Goal: Information Seeking & Learning: Learn about a topic

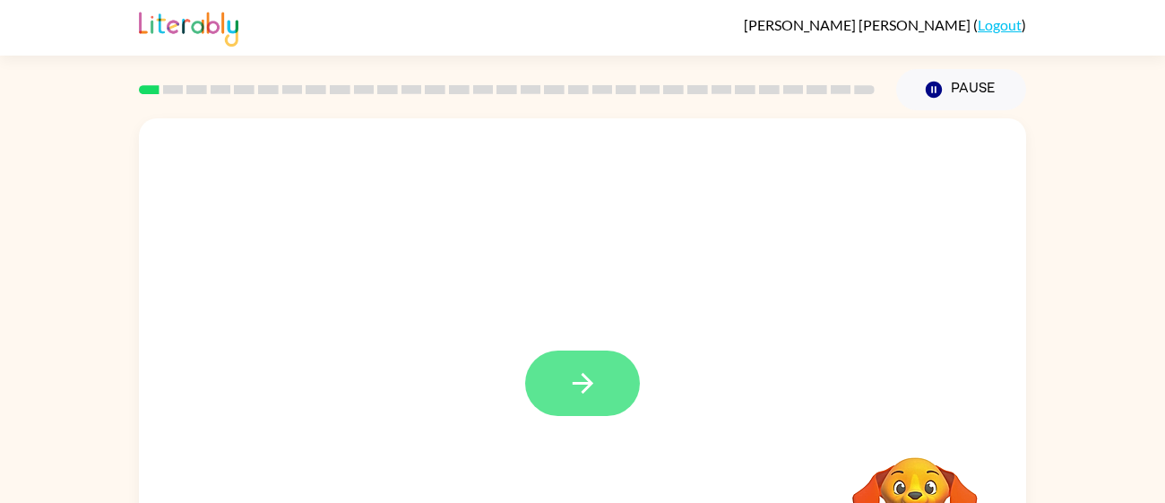
click at [564, 360] on button "button" at bounding box center [582, 382] width 115 height 65
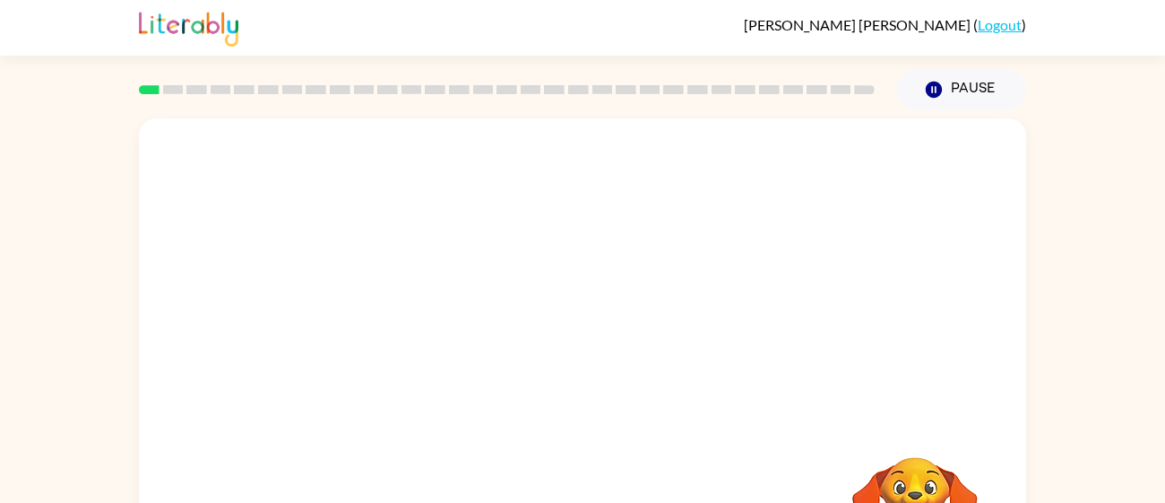
scroll to position [127, 0]
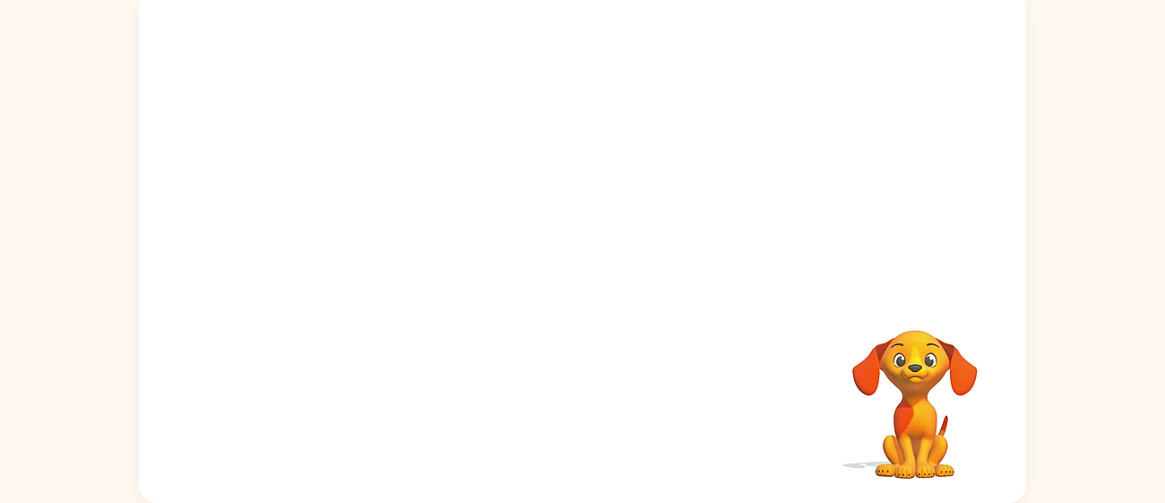
click at [564, 360] on div at bounding box center [582, 412] width 851 height 147
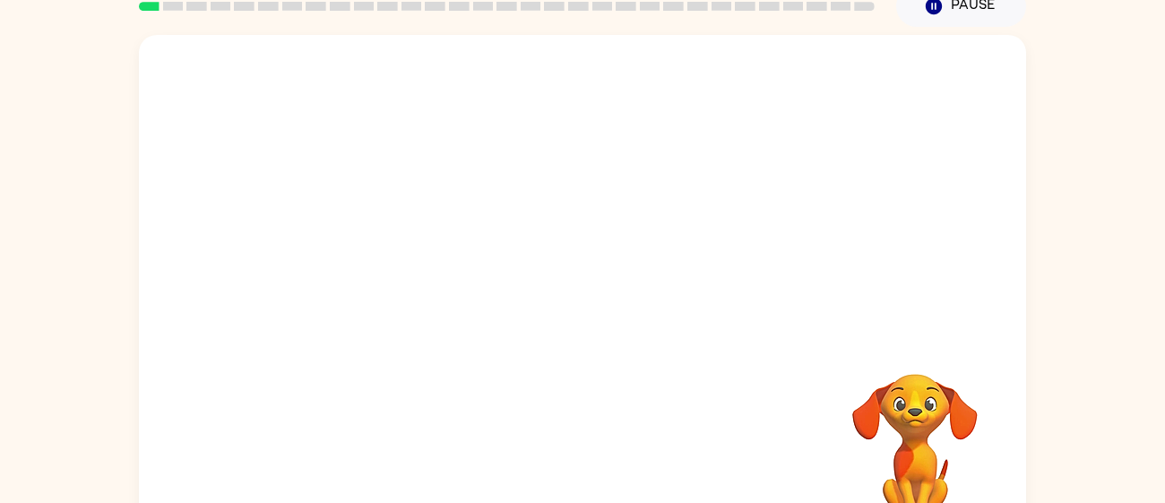
scroll to position [84, 0]
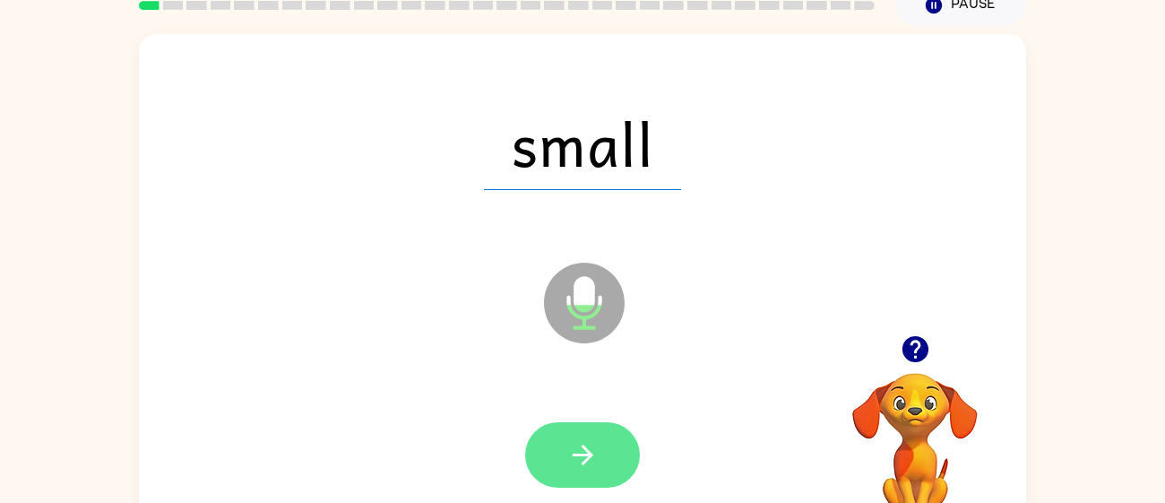
click at [587, 456] on icon "button" at bounding box center [582, 454] width 31 height 31
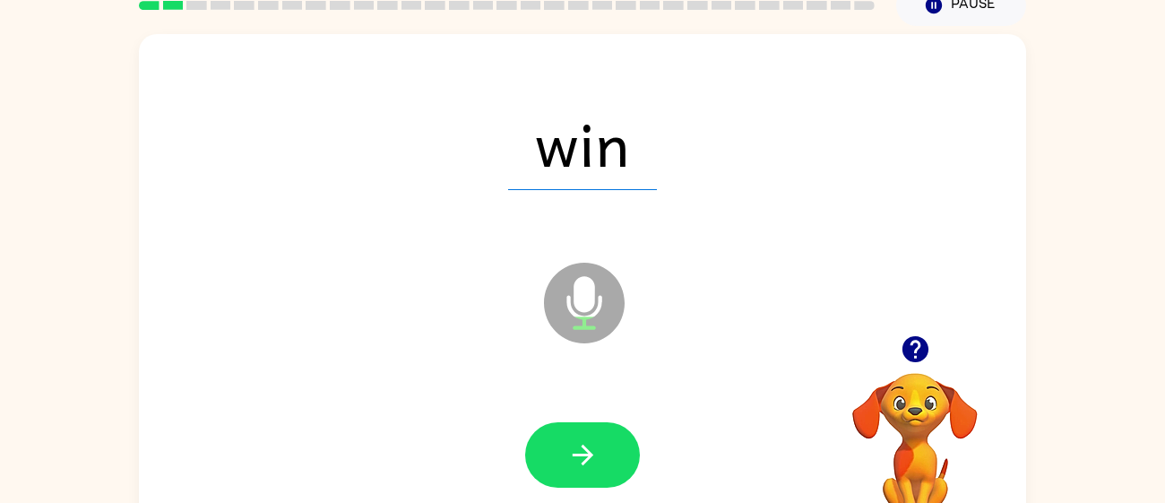
click at [590, 455] on icon "button" at bounding box center [582, 455] width 21 height 21
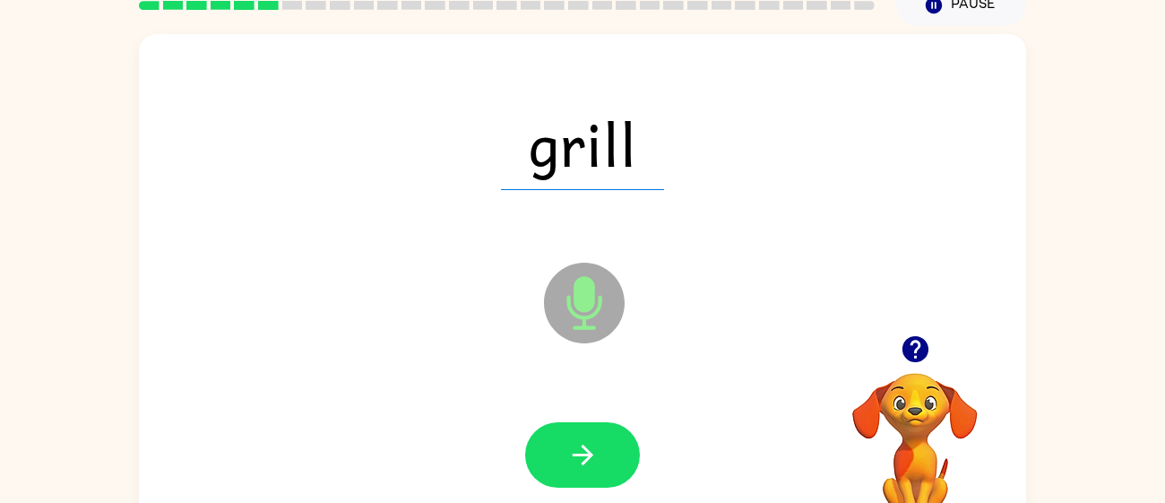
click at [590, 455] on icon "button" at bounding box center [582, 455] width 21 height 21
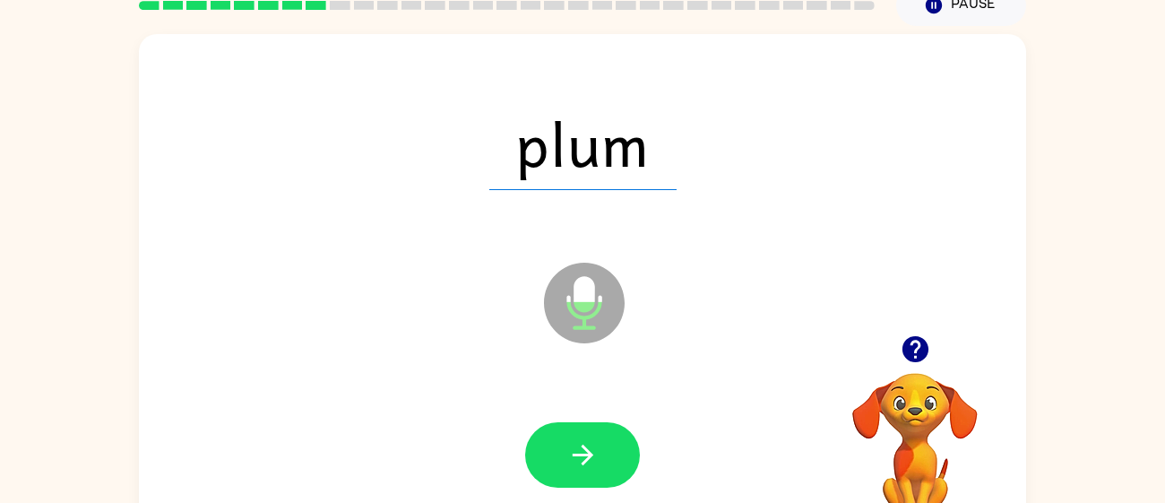
click at [590, 455] on icon "button" at bounding box center [582, 455] width 21 height 21
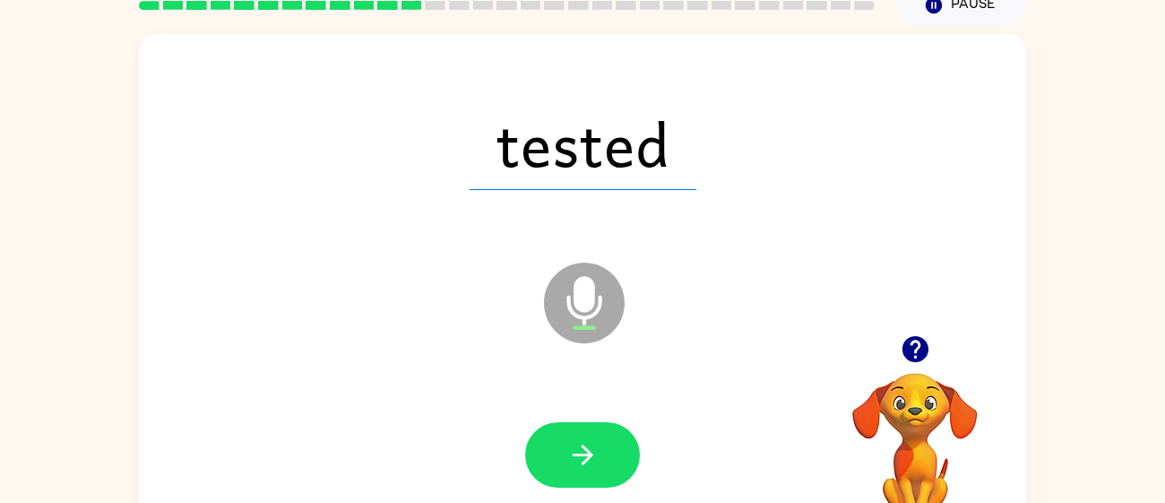
click at [590, 455] on icon "button" at bounding box center [582, 455] width 21 height 21
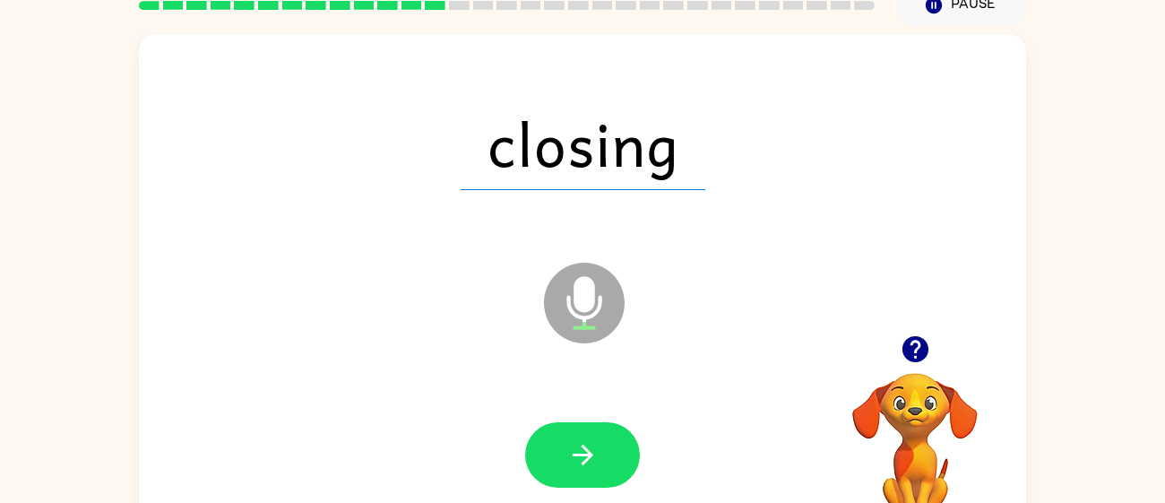
click at [590, 455] on icon "button" at bounding box center [582, 455] width 21 height 21
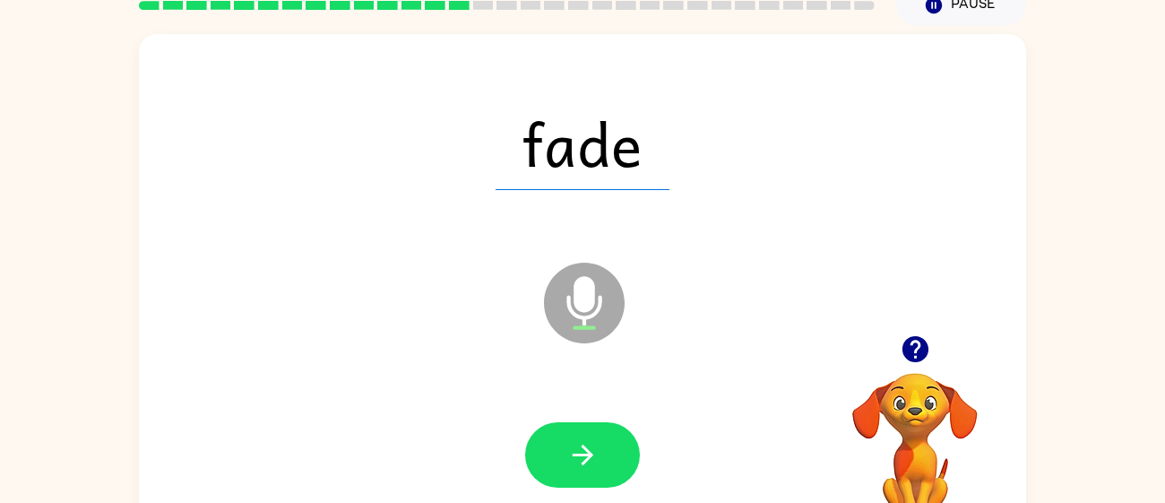
click at [590, 455] on icon "button" at bounding box center [582, 455] width 21 height 21
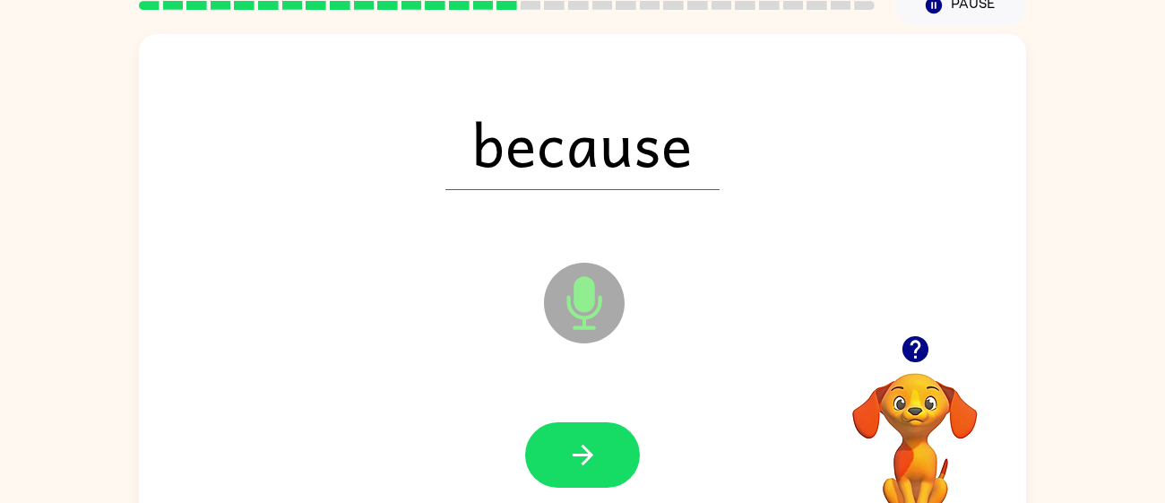
click at [590, 455] on icon "button" at bounding box center [582, 455] width 21 height 21
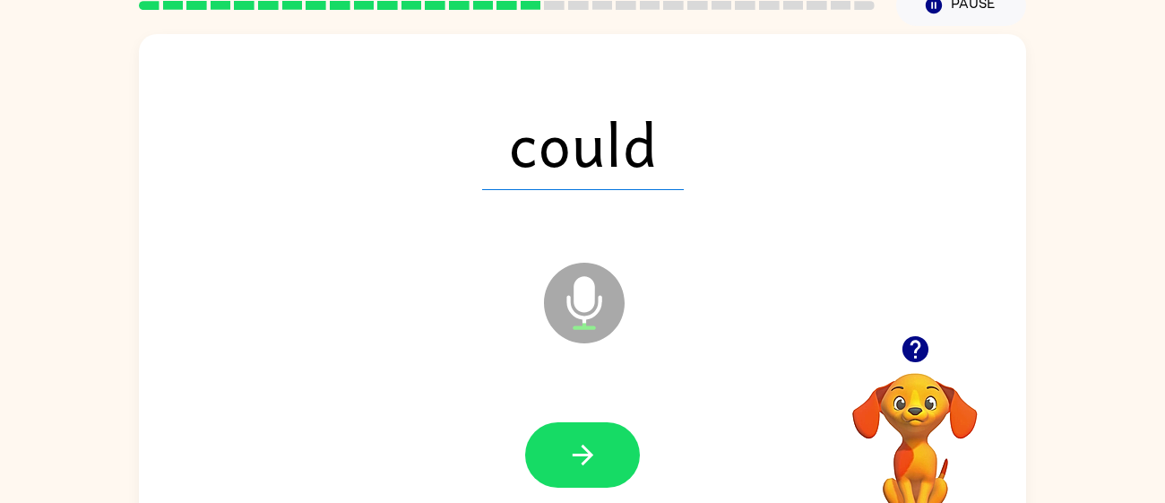
click at [590, 455] on icon "button" at bounding box center [582, 455] width 21 height 21
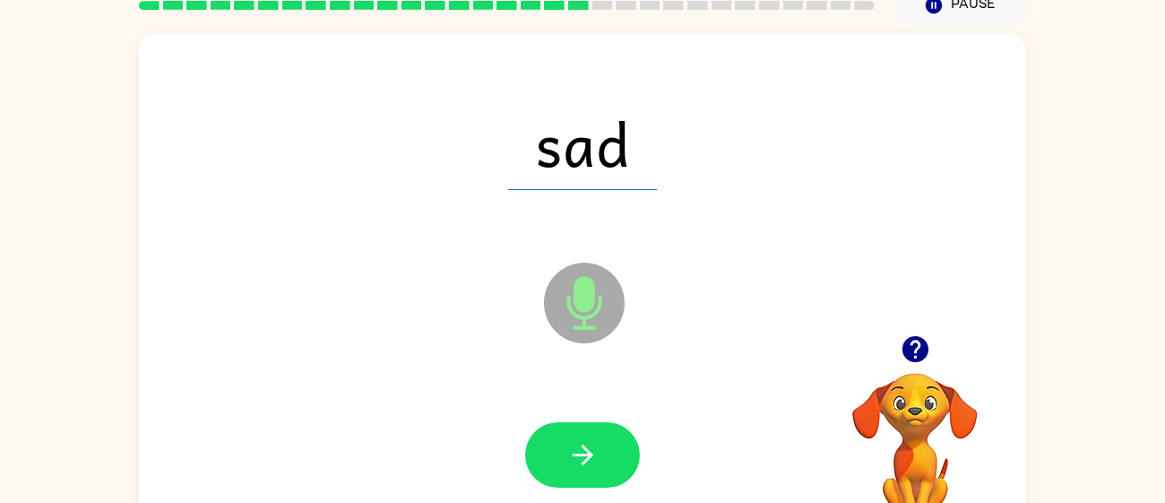
click at [590, 455] on icon "button" at bounding box center [582, 455] width 21 height 21
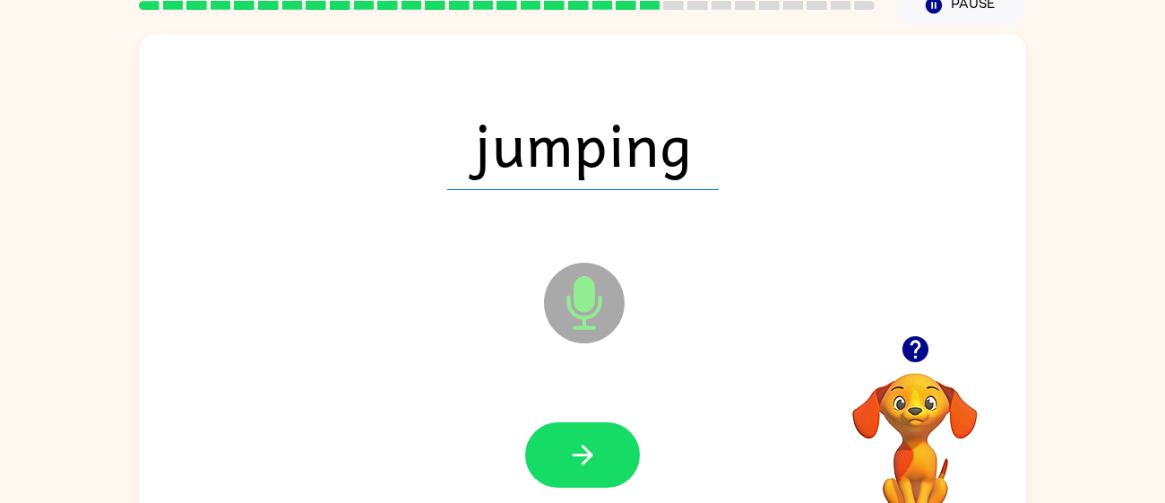
click at [590, 455] on icon "button" at bounding box center [582, 455] width 21 height 21
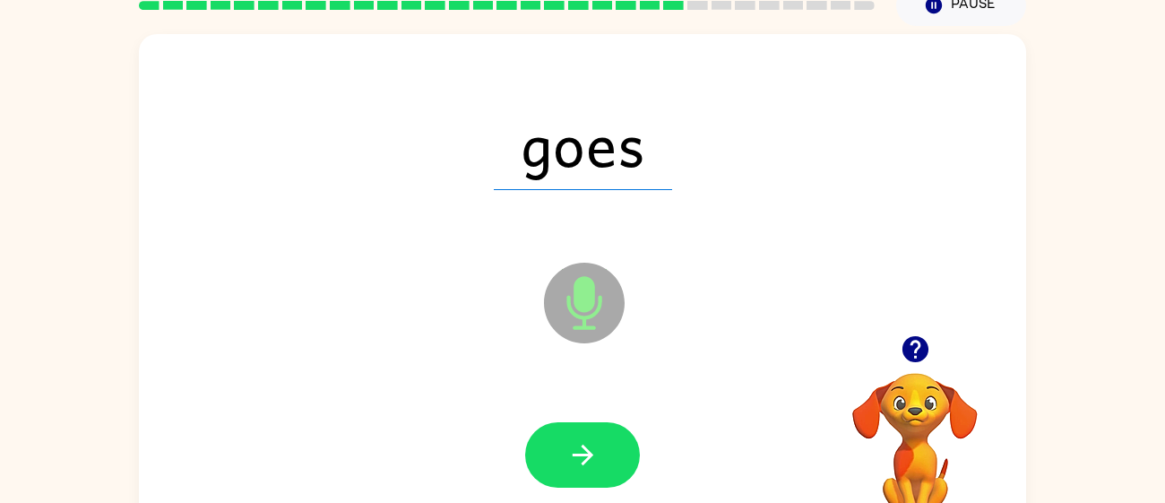
click at [590, 455] on icon "button" at bounding box center [582, 455] width 21 height 21
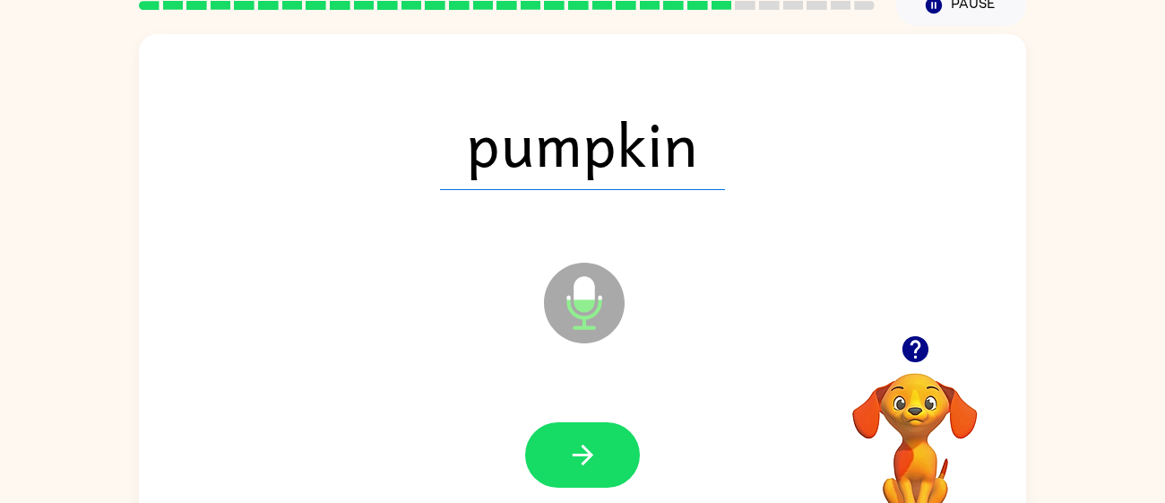
click at [590, 455] on icon "button" at bounding box center [582, 455] width 21 height 21
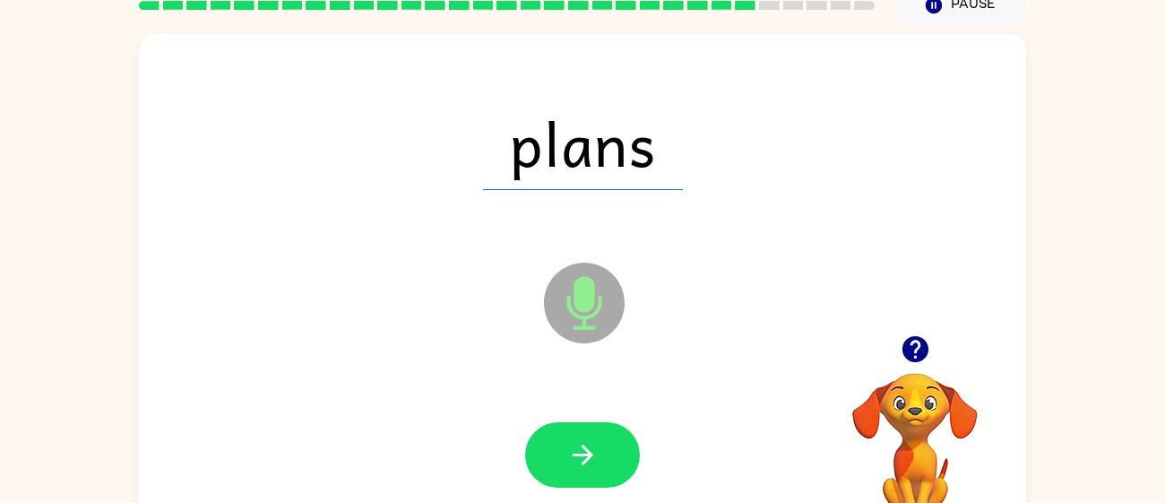
click at [590, 455] on icon "button" at bounding box center [582, 455] width 21 height 21
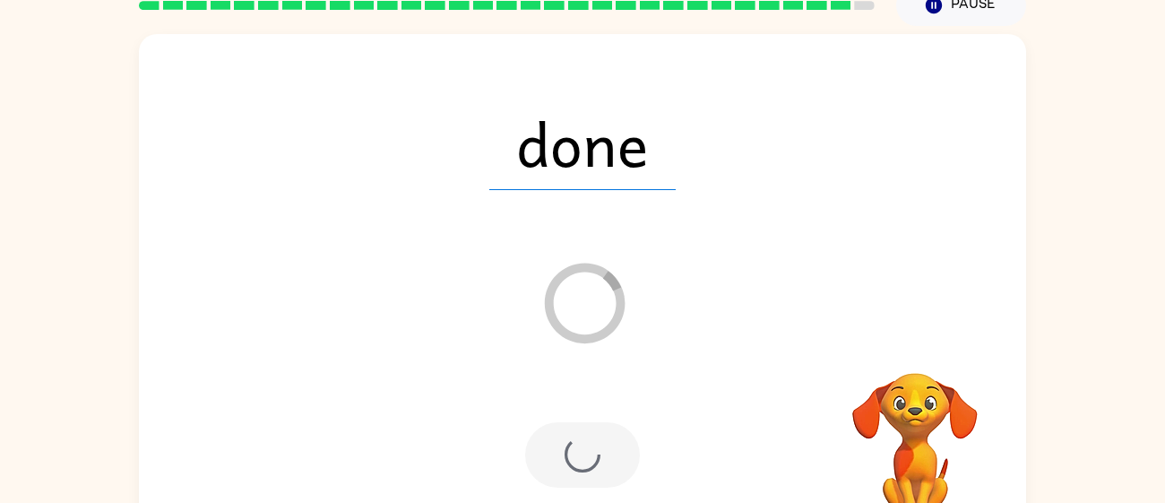
scroll to position [68, 0]
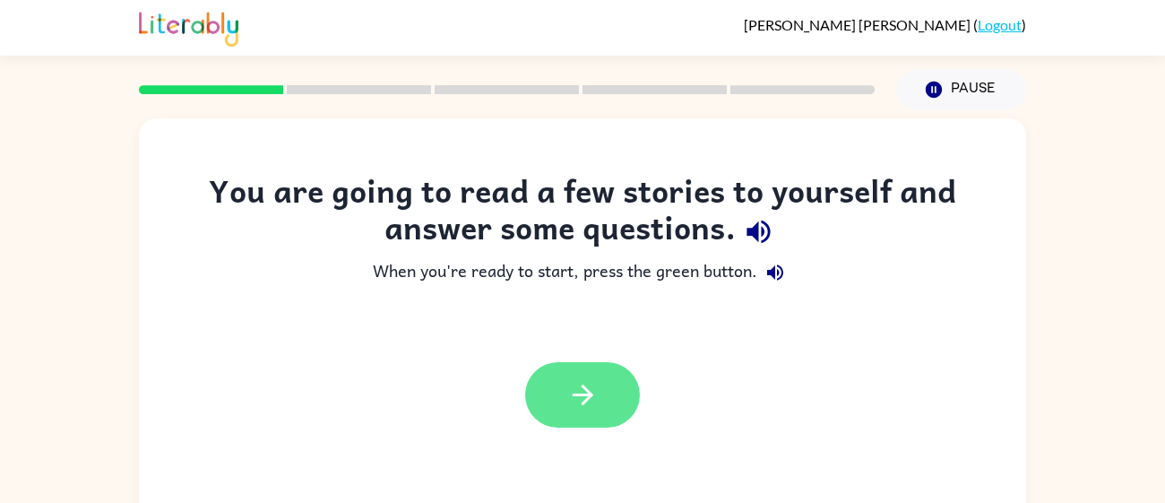
click at [600, 421] on button "button" at bounding box center [582, 394] width 115 height 65
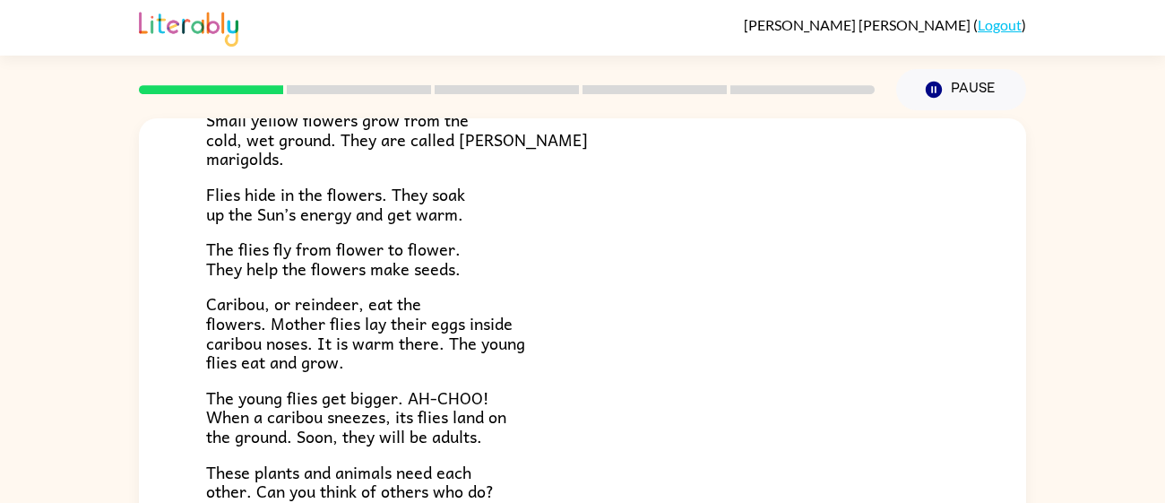
scroll to position [319, 0]
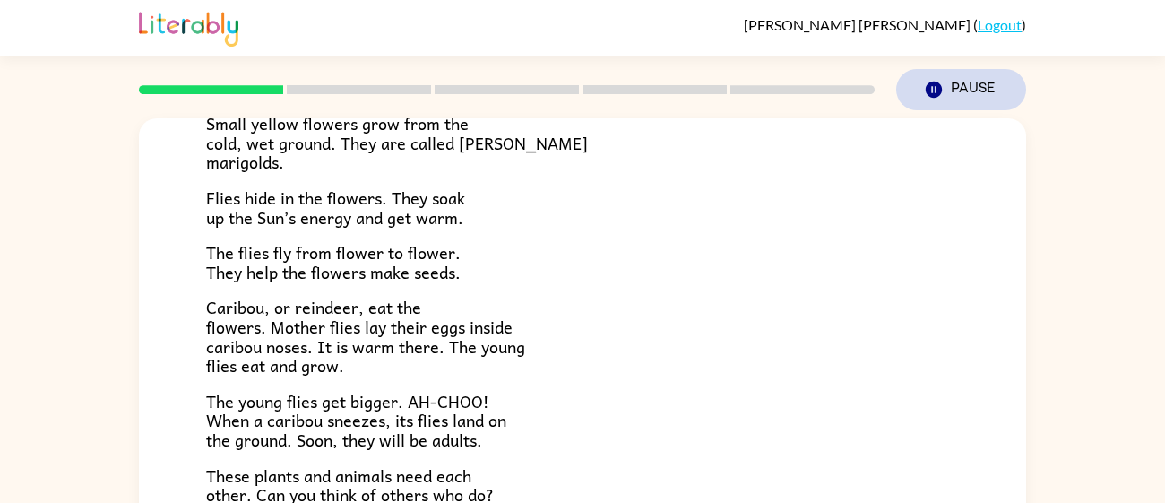
click at [981, 89] on button "Pause Pause" at bounding box center [961, 89] width 130 height 41
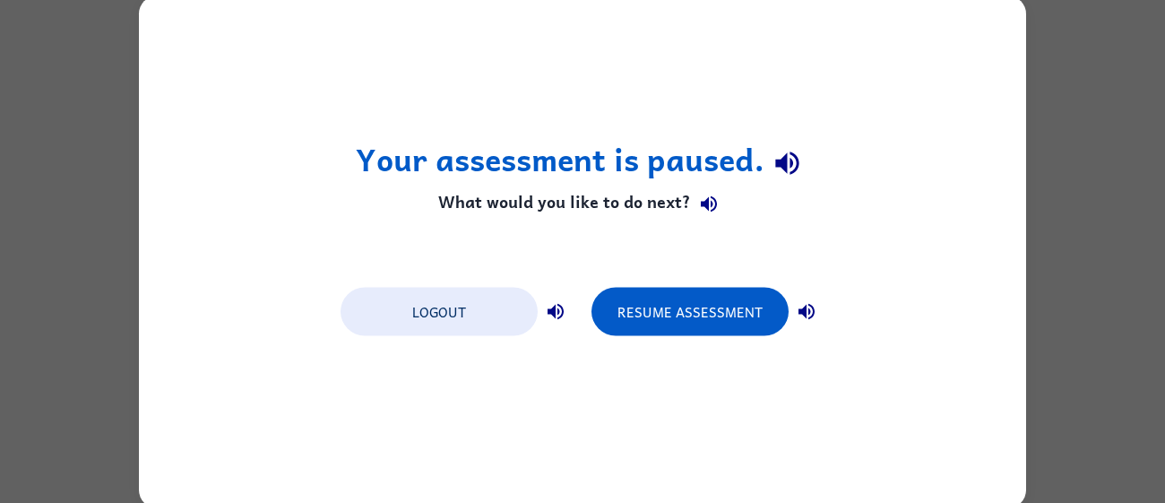
click at [707, 201] on icon "button" at bounding box center [709, 205] width 22 height 22
click at [549, 303] on icon "button" at bounding box center [556, 311] width 22 height 22
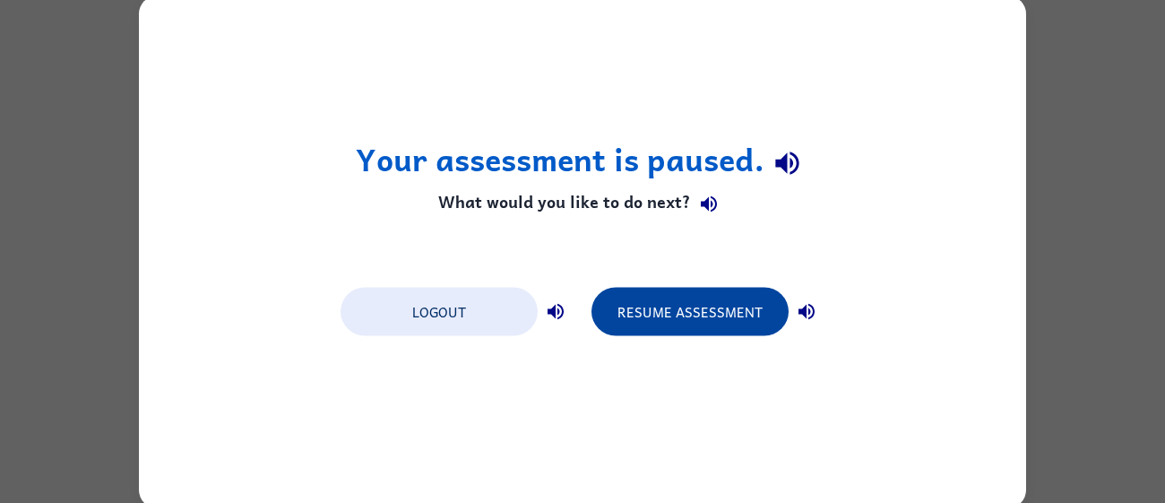
click at [722, 299] on button "Resume Assessment" at bounding box center [689, 311] width 197 height 48
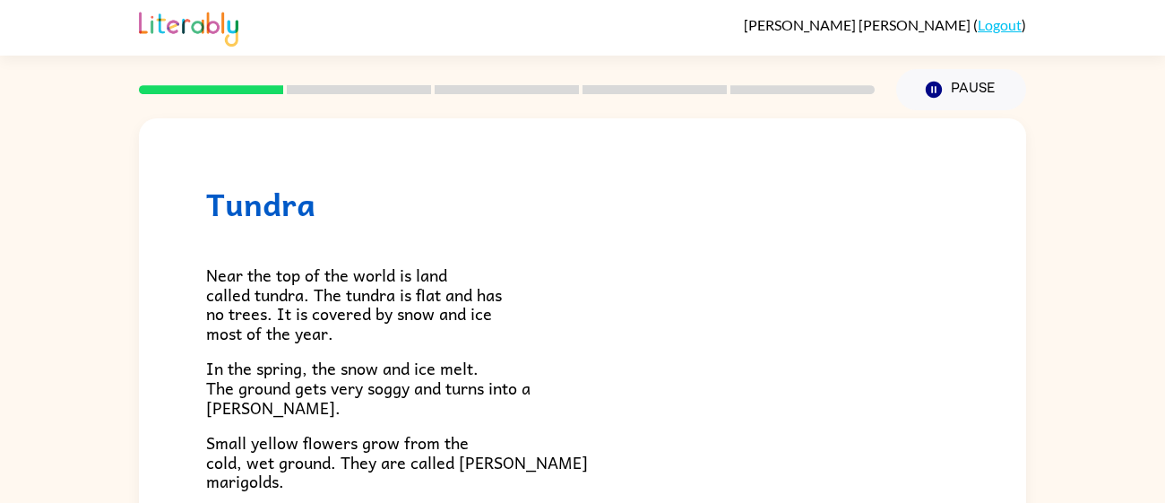
click at [722, 299] on p "Near the top of the world is land called tundra. The tundra is flat and has no …" at bounding box center [582, 303] width 753 height 77
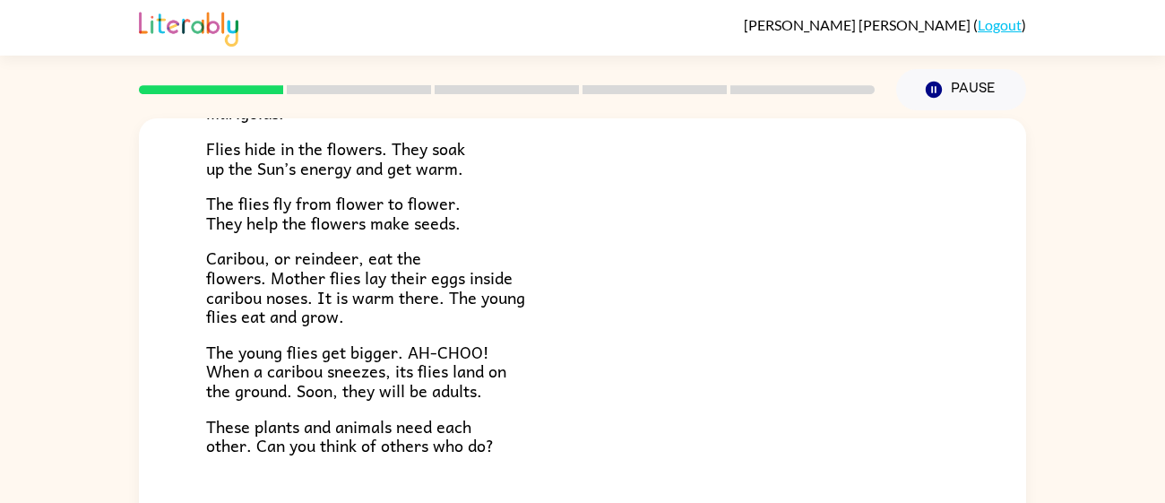
scroll to position [127, 0]
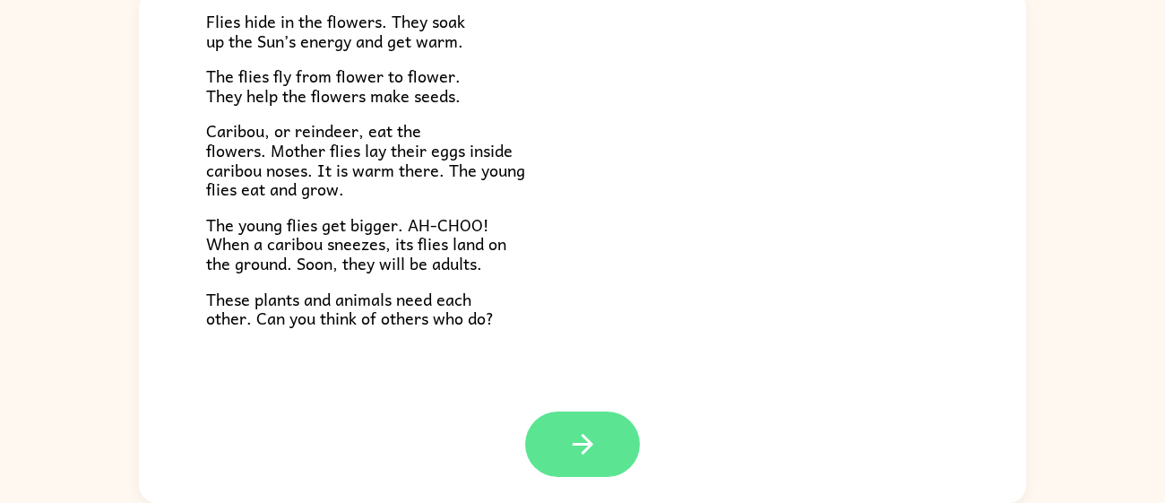
click at [588, 420] on button "button" at bounding box center [582, 443] width 115 height 65
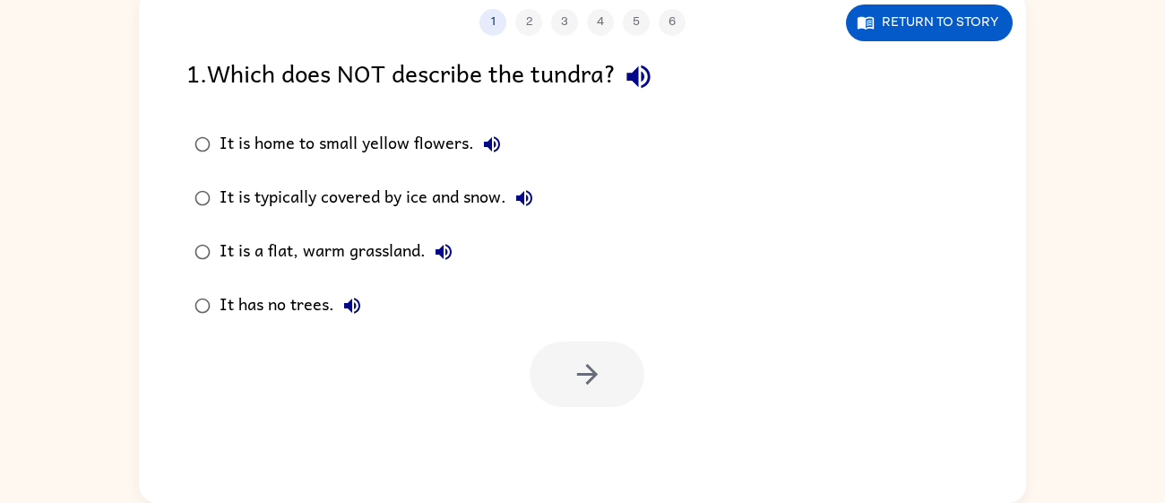
scroll to position [0, 0]
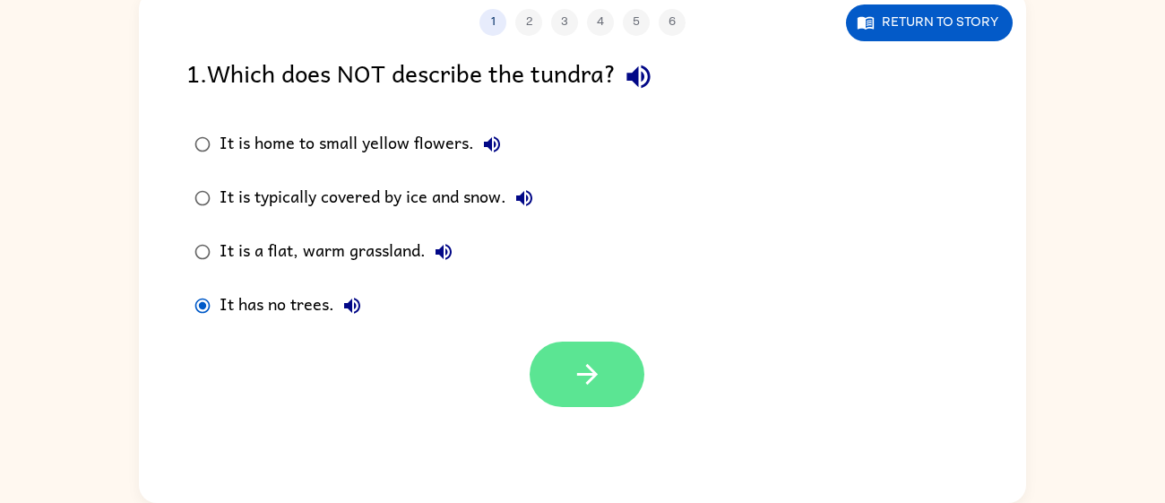
click at [576, 388] on icon "button" at bounding box center [587, 373] width 31 height 31
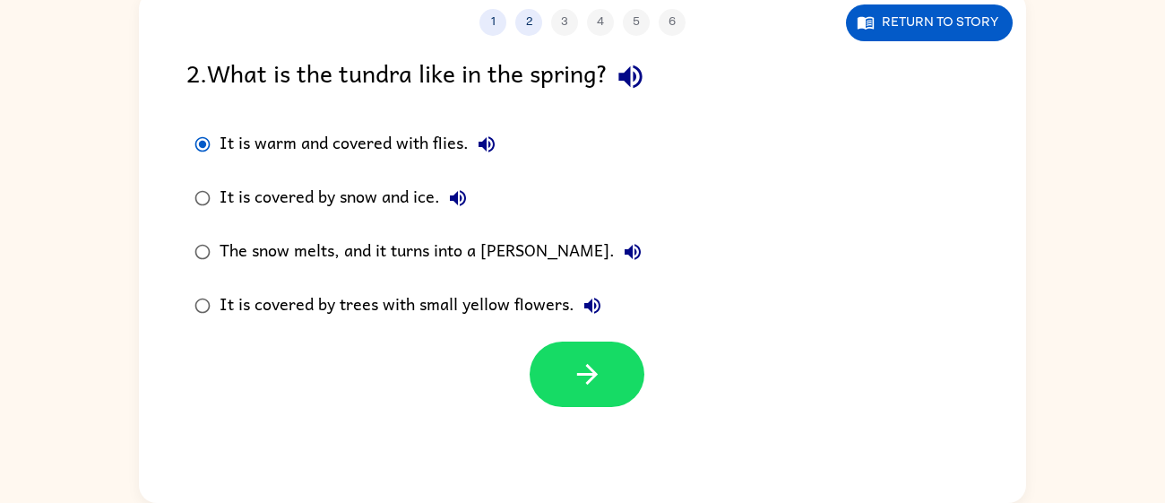
click at [243, 246] on div "The snow melts, and it turns into a [PERSON_NAME]." at bounding box center [435, 252] width 431 height 36
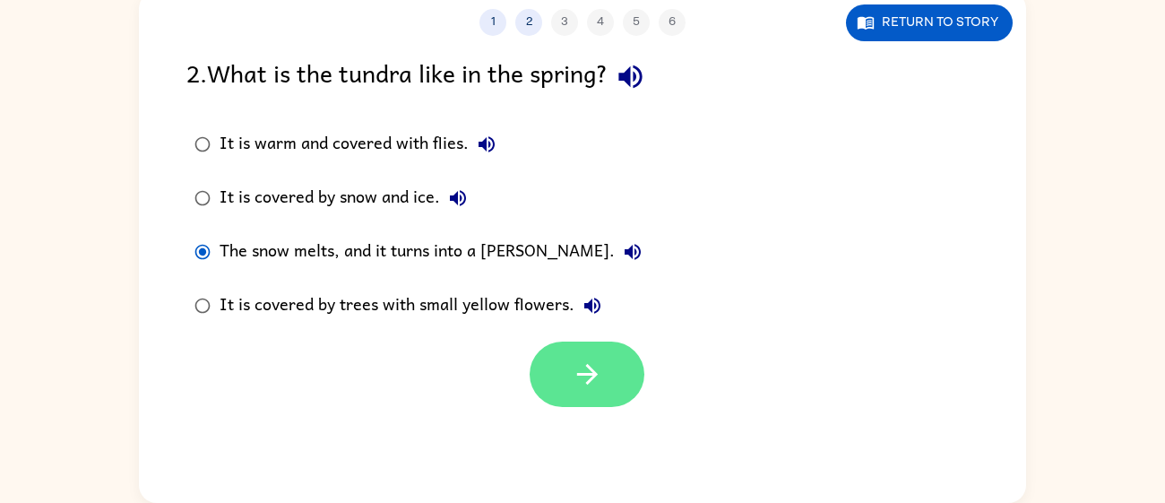
click at [585, 354] on button "button" at bounding box center [587, 373] width 115 height 65
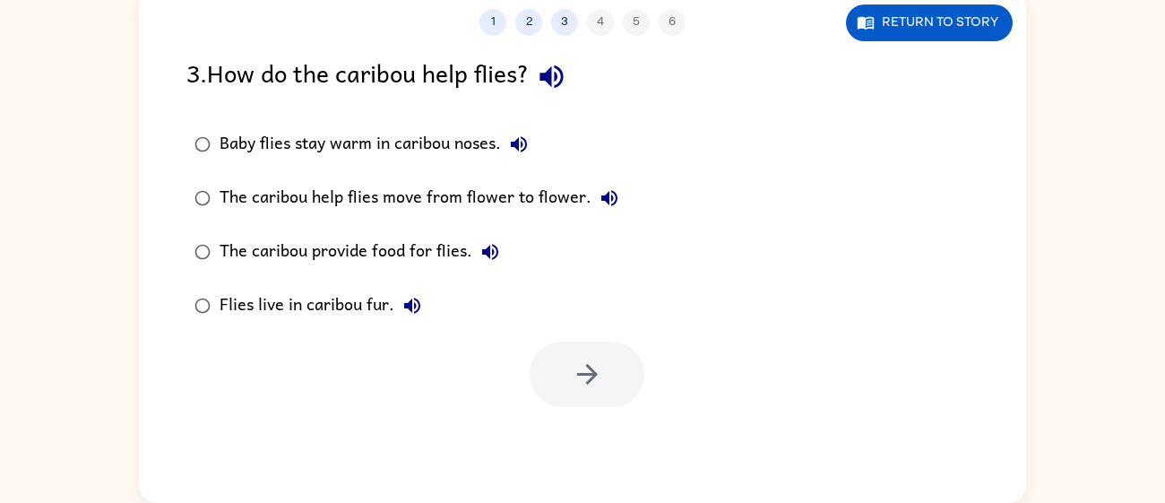
click at [368, 135] on div "Baby flies stay warm in caribou noses." at bounding box center [378, 144] width 317 height 36
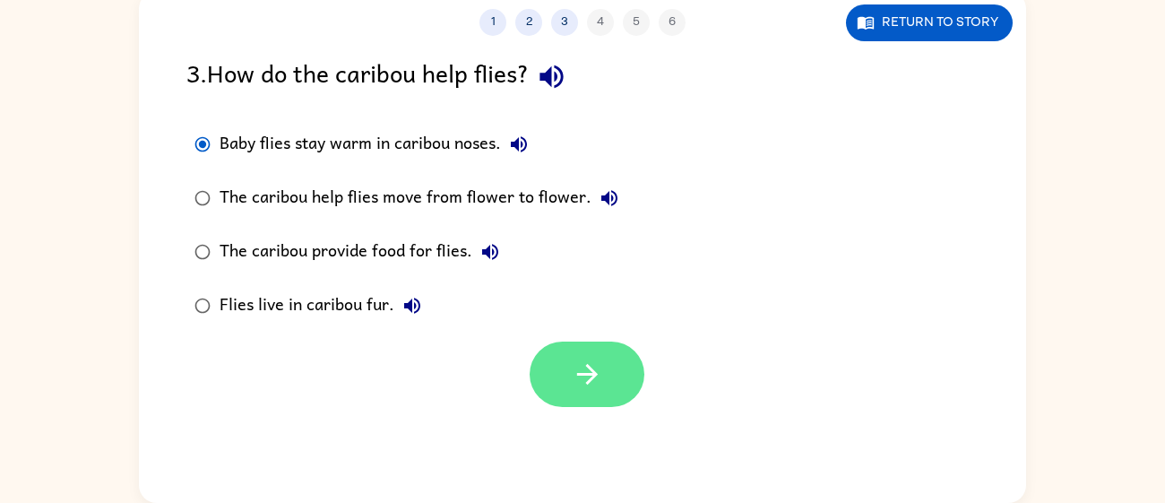
click at [605, 354] on button "button" at bounding box center [587, 373] width 115 height 65
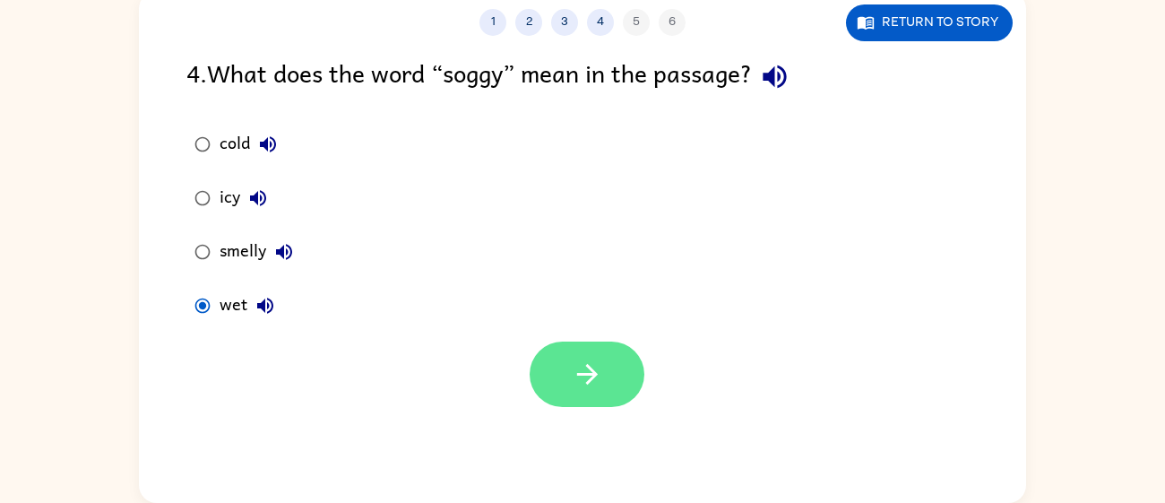
click at [577, 352] on button "button" at bounding box center [587, 373] width 115 height 65
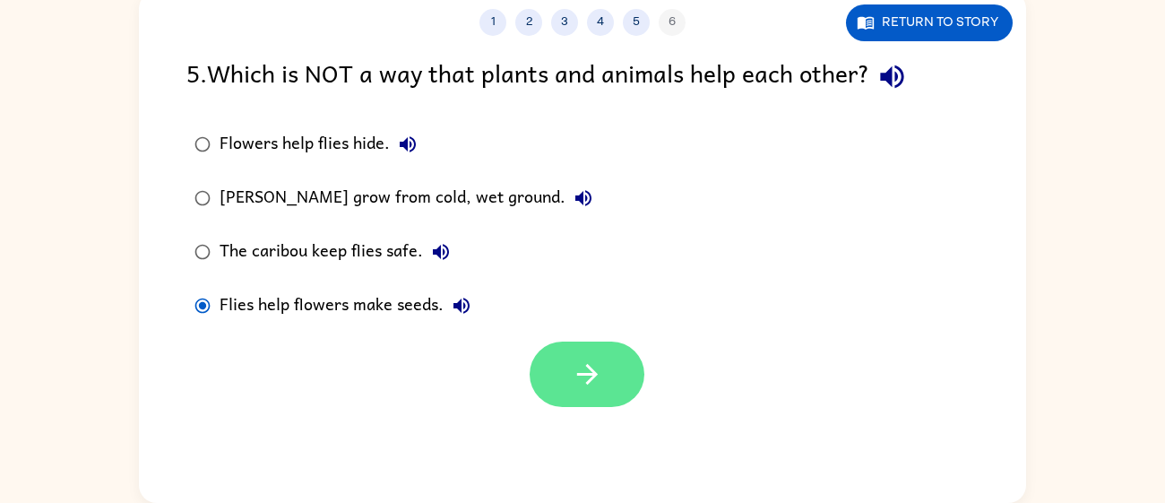
click at [573, 380] on icon "button" at bounding box center [587, 373] width 31 height 31
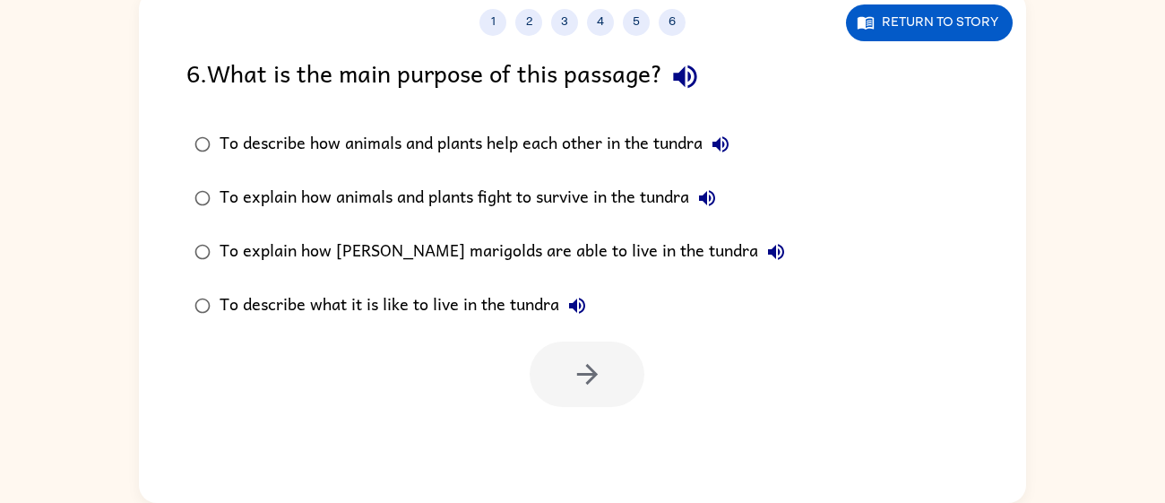
click at [573, 380] on div at bounding box center [587, 373] width 115 height 65
click at [384, 194] on div "To explain how animals and plants fight to survive in the tundra" at bounding box center [472, 198] width 505 height 36
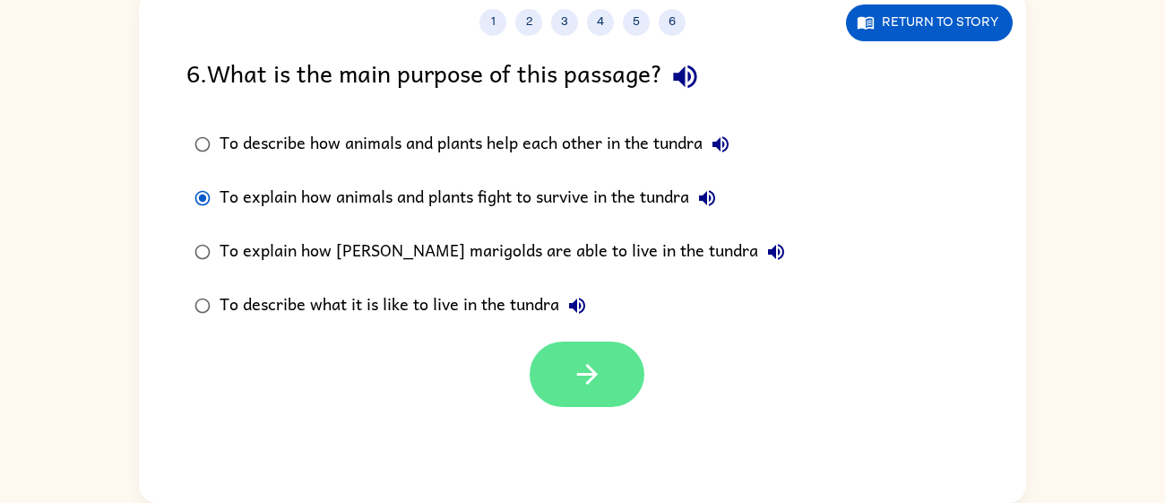
click at [574, 355] on button "button" at bounding box center [587, 373] width 115 height 65
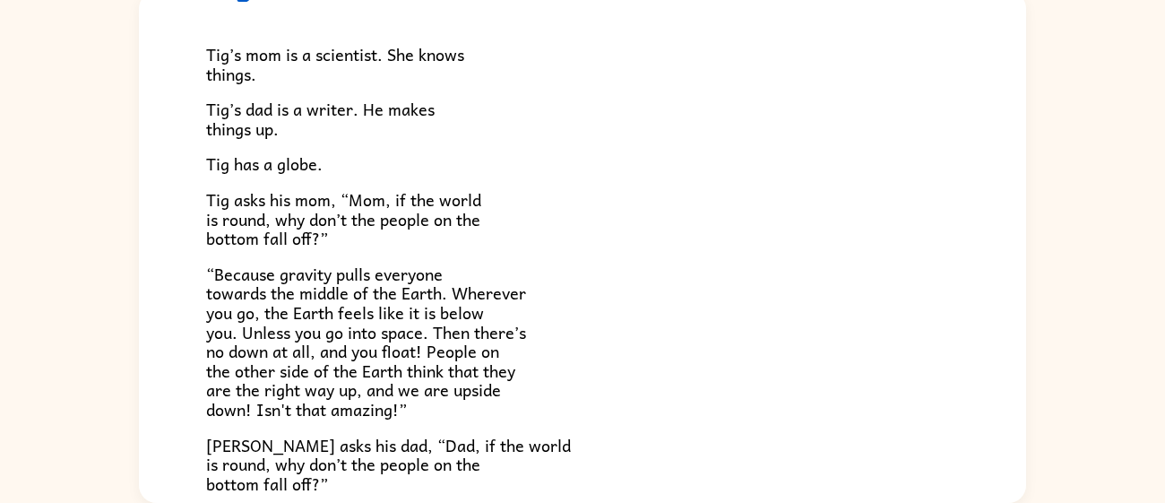
scroll to position [94, 0]
click at [472, 268] on p "“Because gravity pulls everyone towards the middle of the Earth. Wherever you g…" at bounding box center [582, 340] width 753 height 155
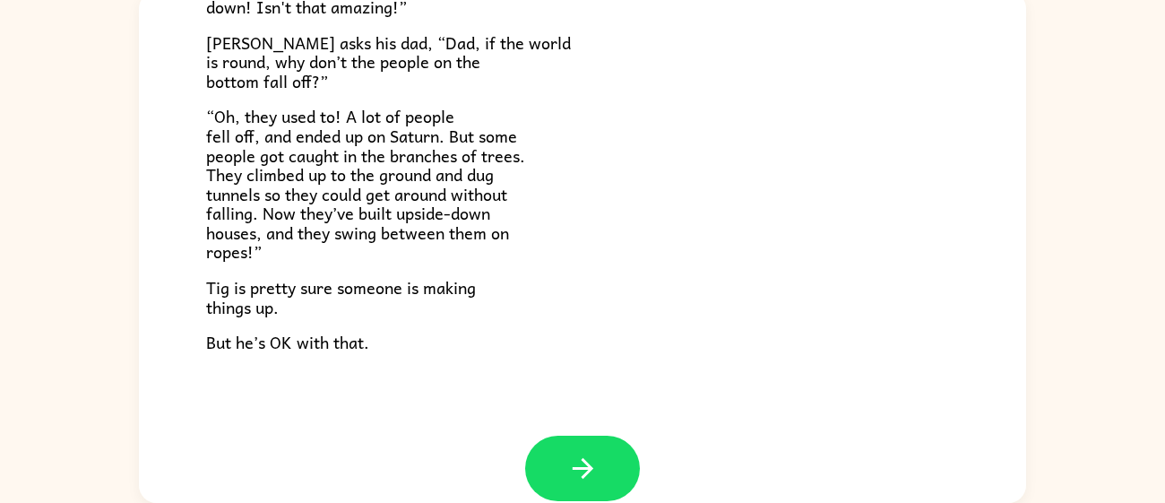
scroll to position [520, 0]
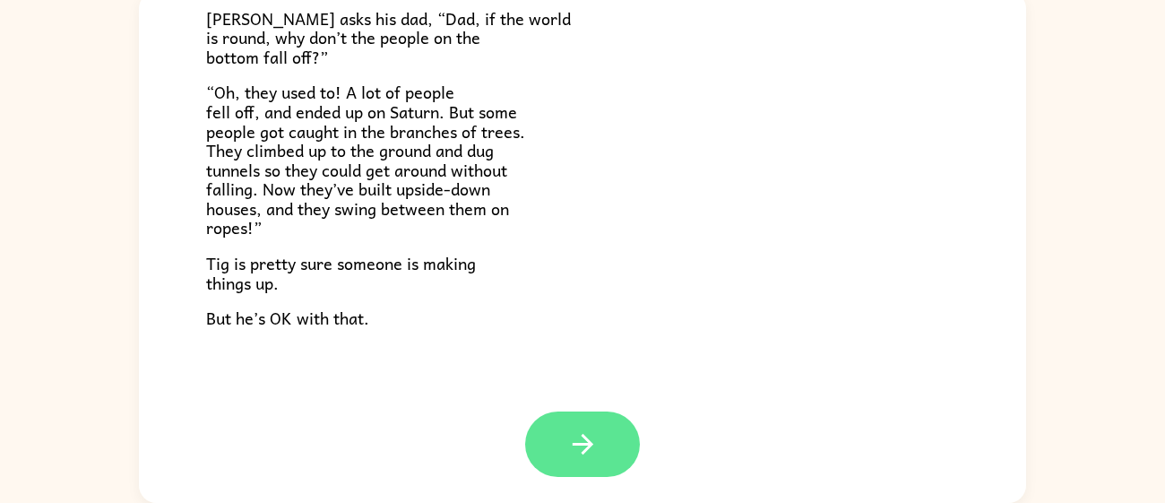
click at [624, 460] on button "button" at bounding box center [582, 443] width 115 height 65
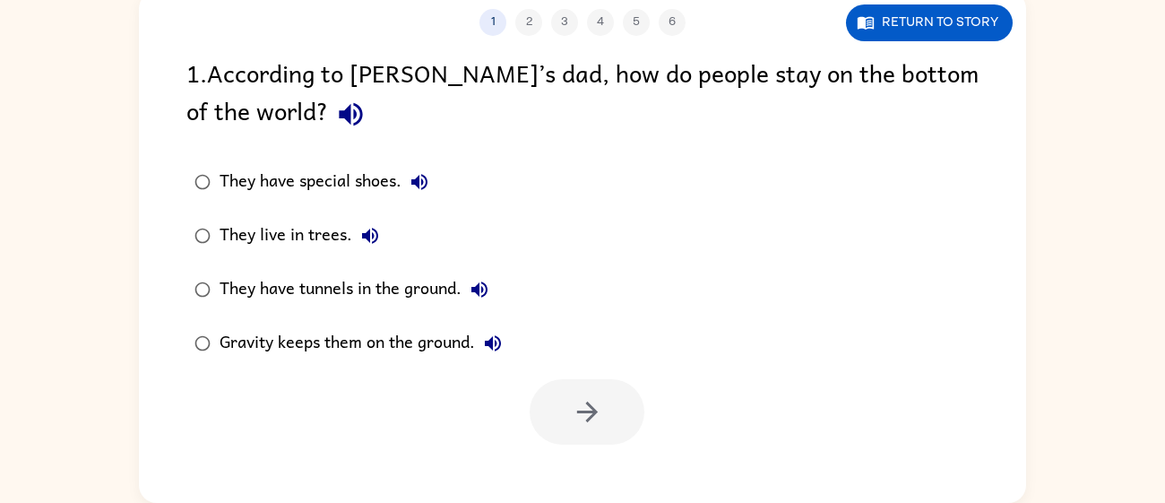
scroll to position [0, 0]
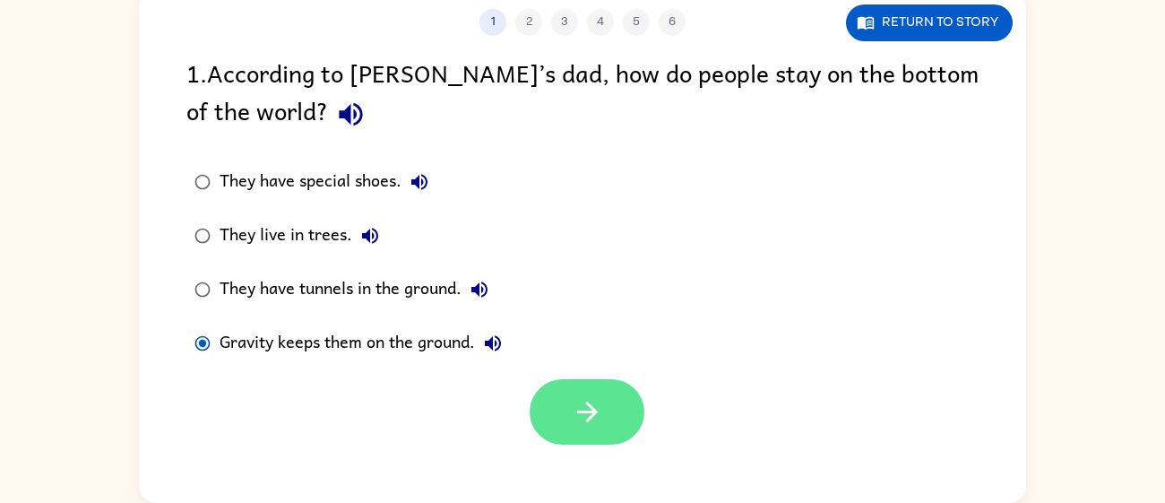
click at [630, 407] on button "button" at bounding box center [587, 411] width 115 height 65
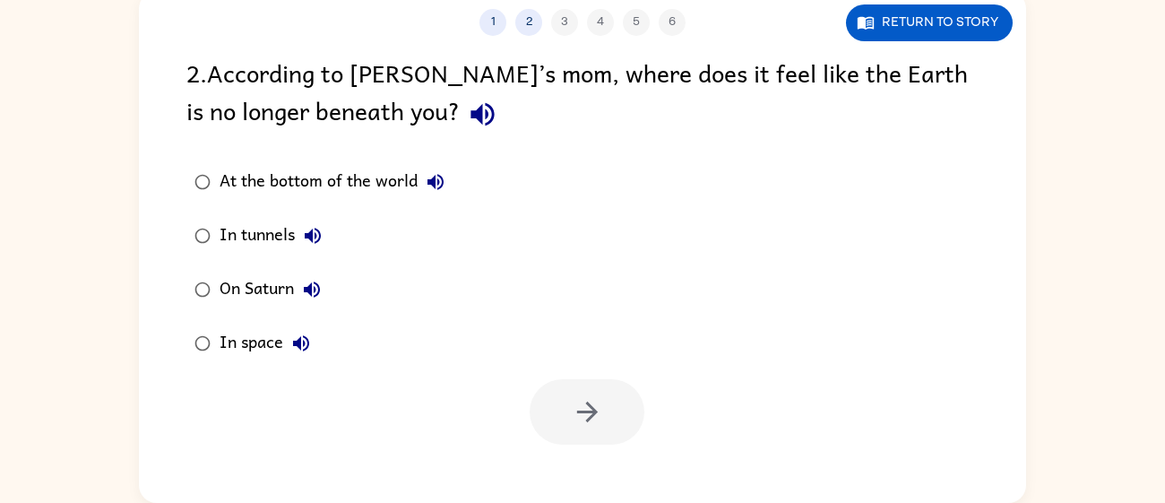
click at [265, 172] on div "At the bottom of the world" at bounding box center [337, 182] width 234 height 36
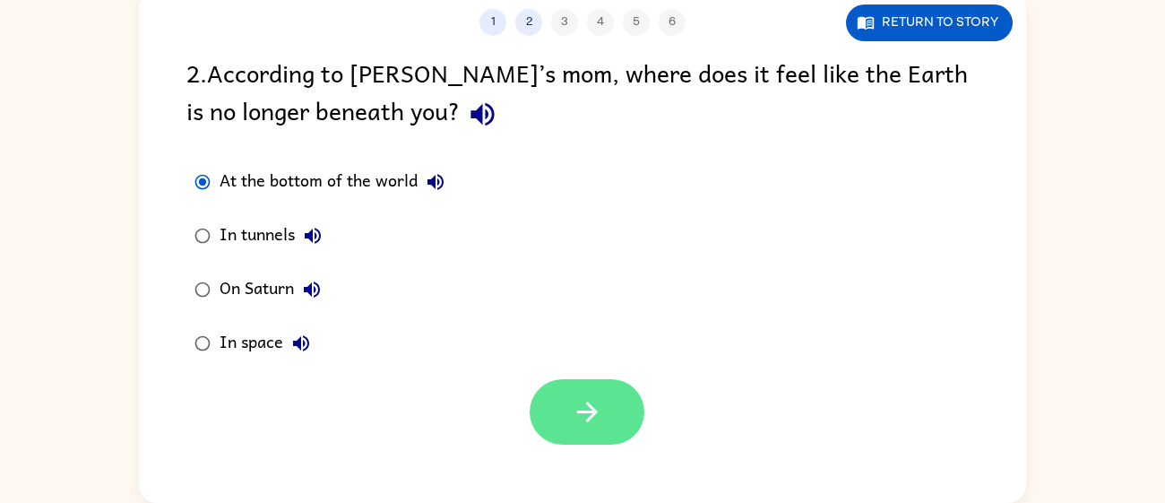
click at [598, 408] on icon "button" at bounding box center [587, 411] width 31 height 31
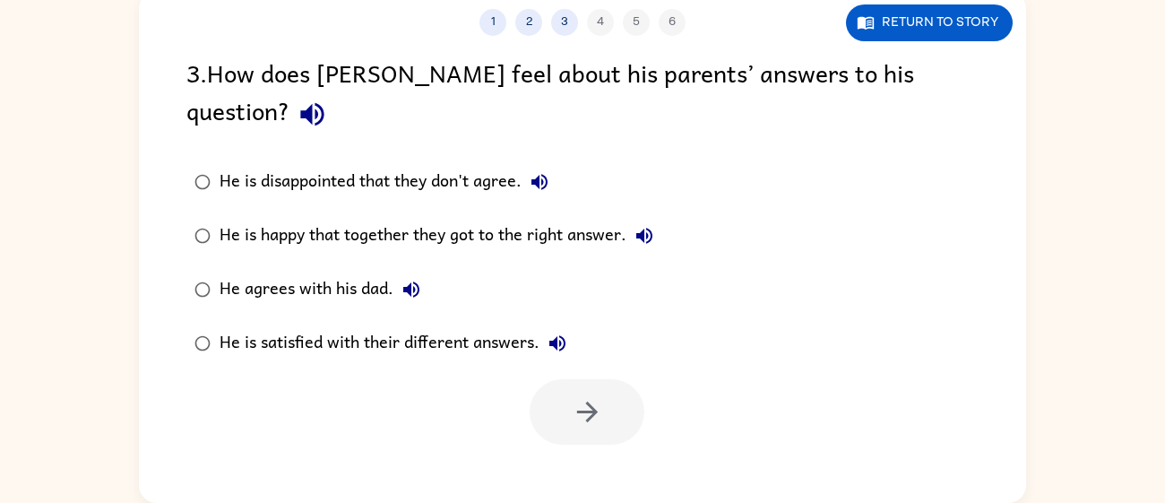
click at [450, 324] on label "He is satisfied with their different answers." at bounding box center [424, 343] width 495 height 54
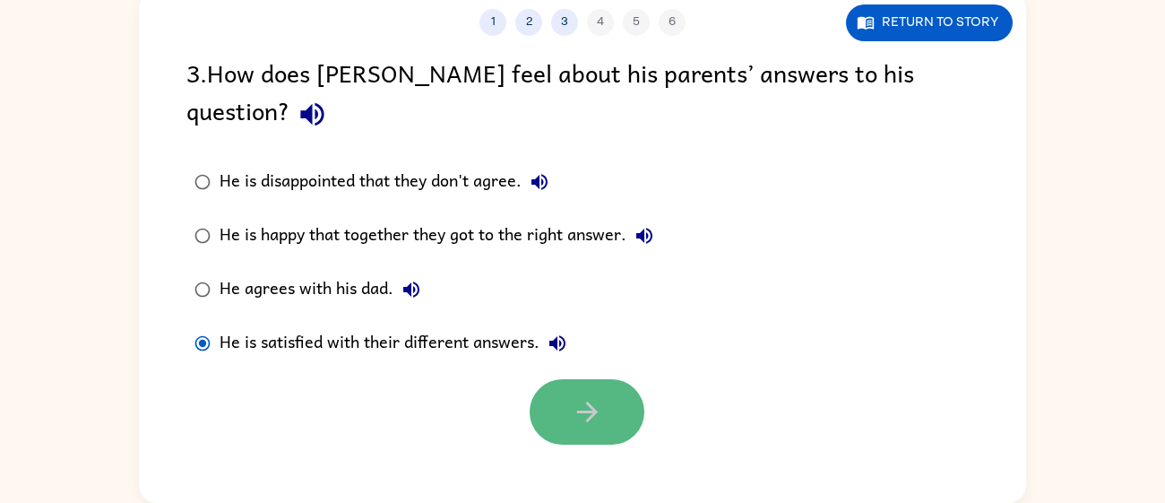
click at [621, 384] on button "button" at bounding box center [587, 411] width 115 height 65
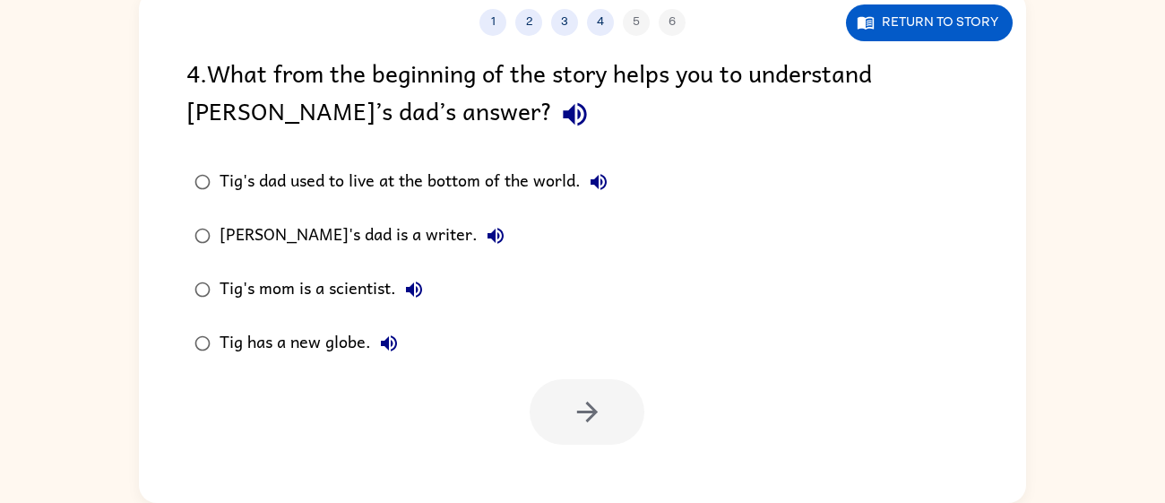
click at [369, 227] on div "[PERSON_NAME]'s dad is a writer." at bounding box center [367, 236] width 294 height 36
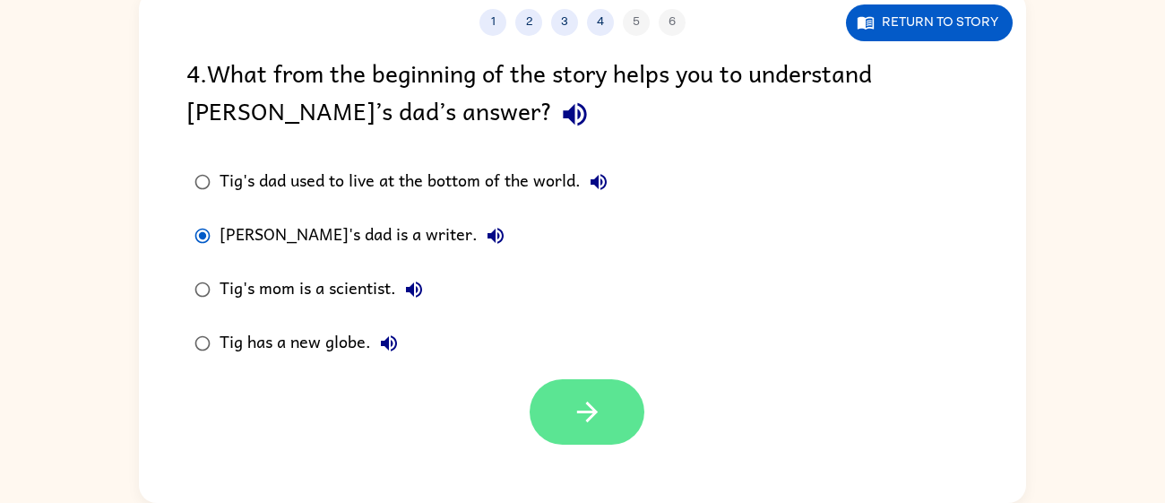
click at [562, 408] on button "button" at bounding box center [587, 411] width 115 height 65
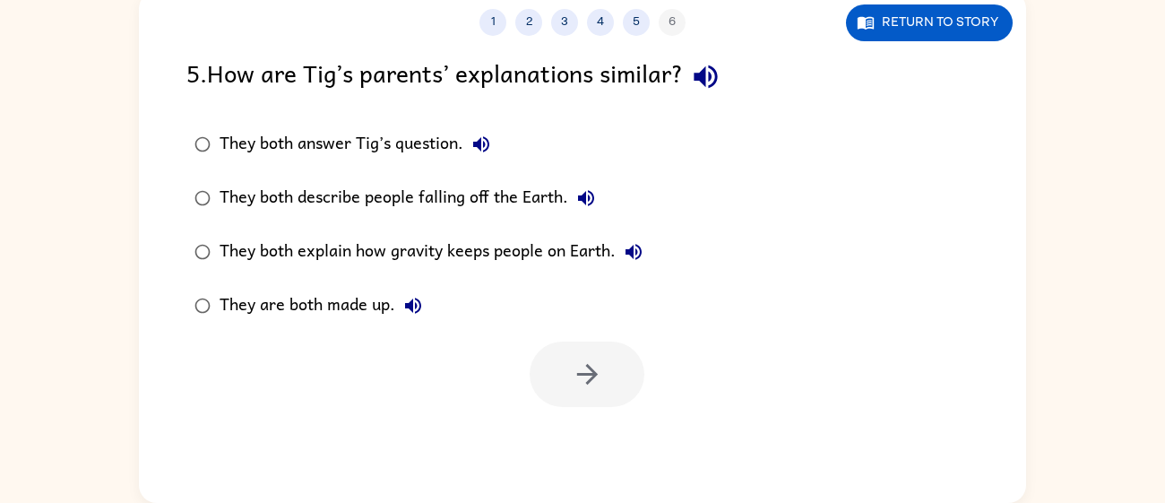
click at [399, 147] on div "They both answer Tig’s question." at bounding box center [360, 144] width 280 height 36
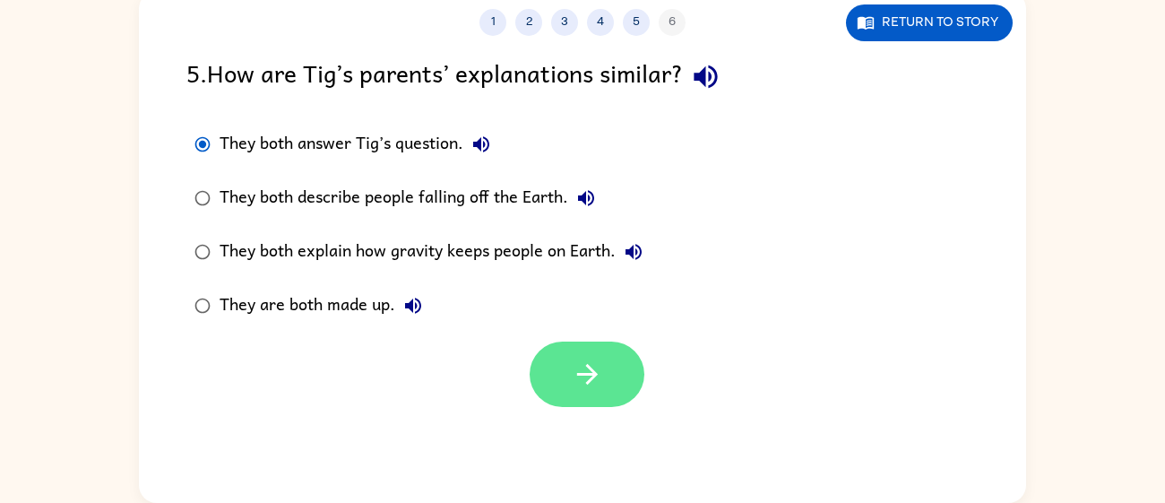
click at [575, 366] on icon "button" at bounding box center [587, 373] width 31 height 31
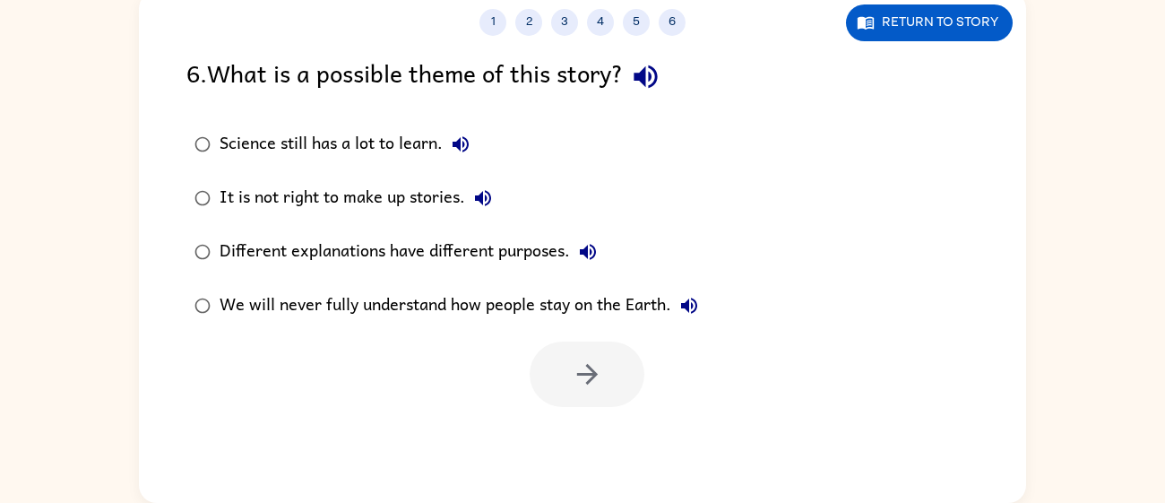
click at [404, 203] on div "It is not right to make up stories." at bounding box center [360, 198] width 281 height 36
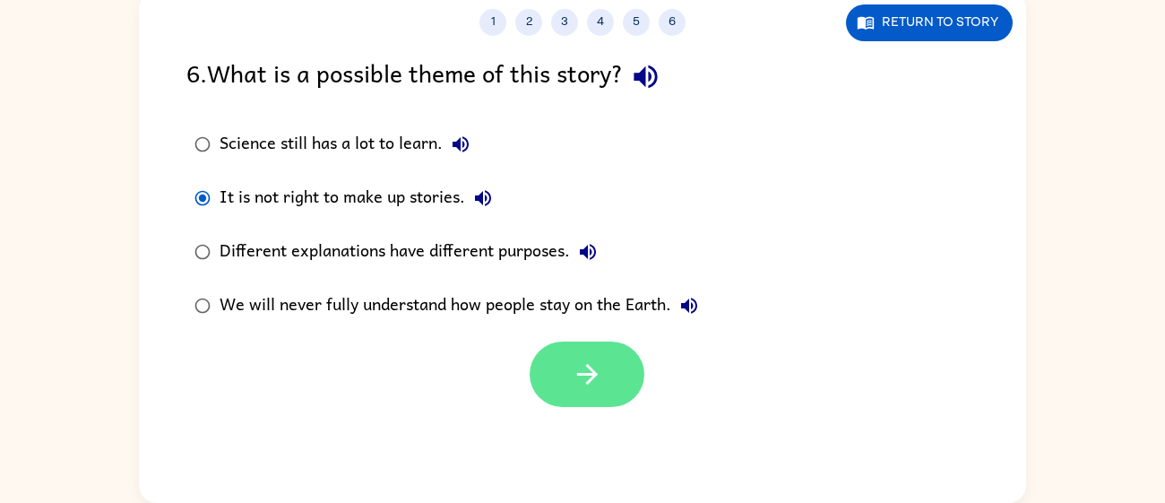
click at [572, 365] on icon "button" at bounding box center [587, 373] width 31 height 31
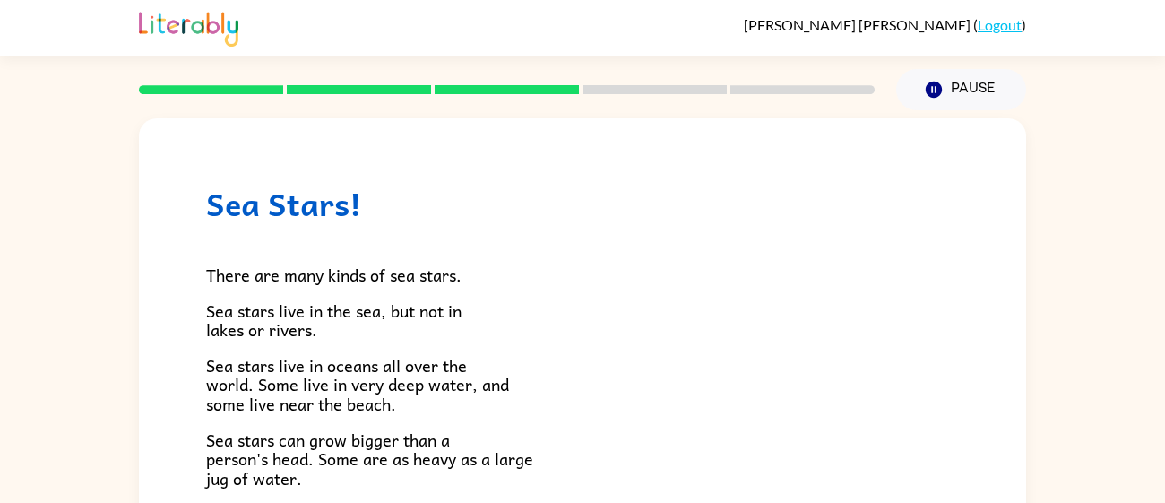
click at [377, 202] on h1 "Sea Stars!" at bounding box center [582, 204] width 753 height 37
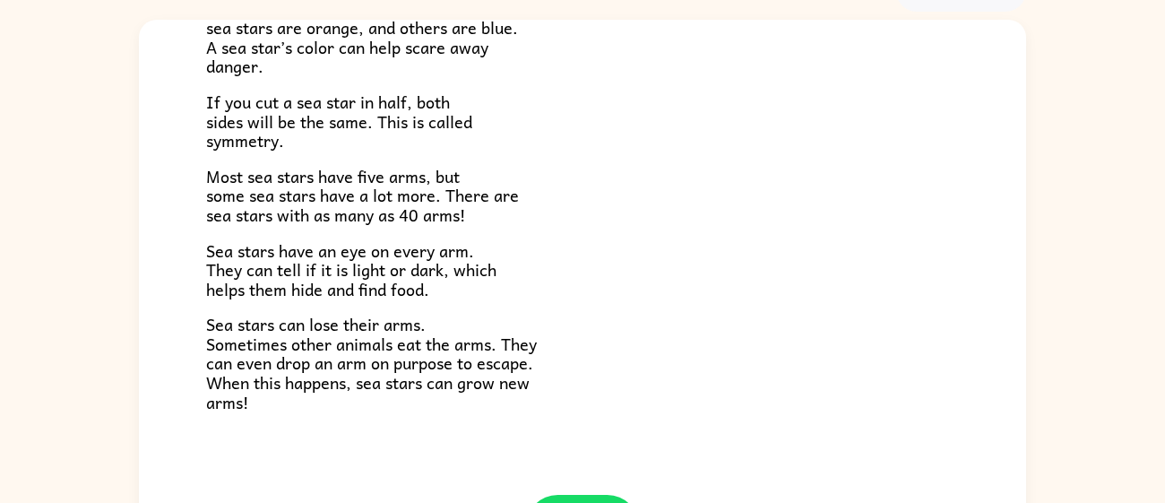
scroll to position [516, 0]
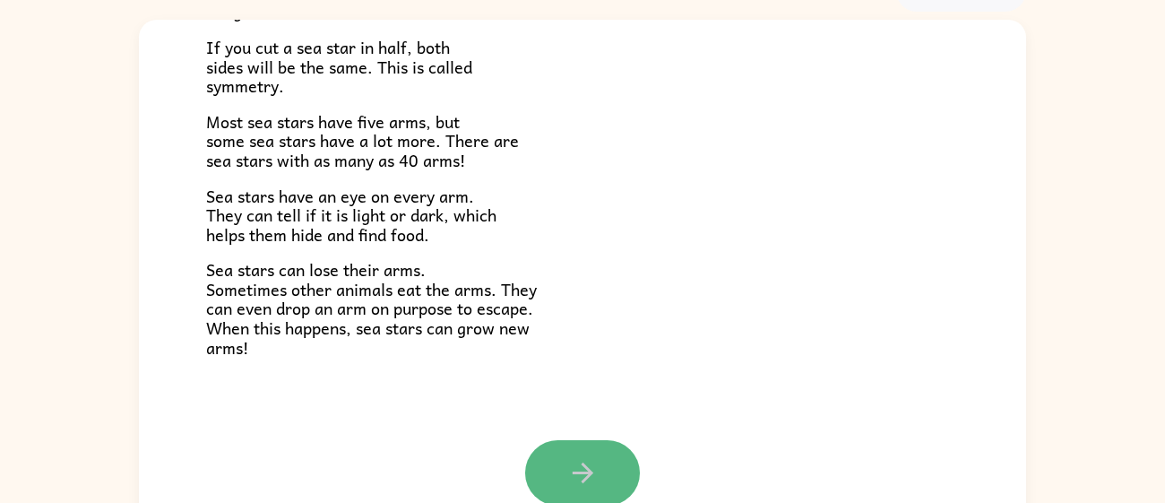
click at [571, 460] on icon "button" at bounding box center [582, 472] width 31 height 31
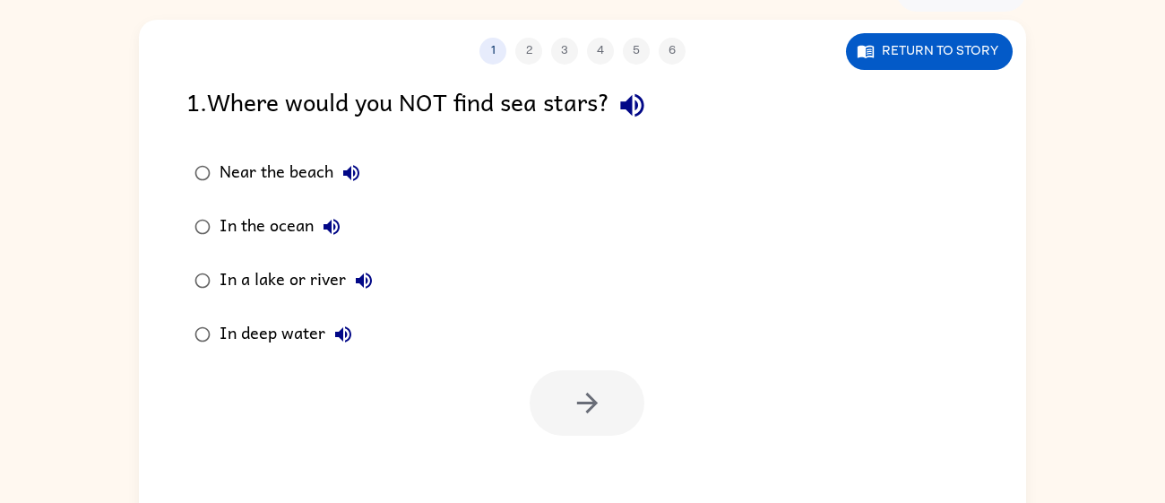
click at [330, 282] on div "In a lake or river" at bounding box center [301, 281] width 162 height 36
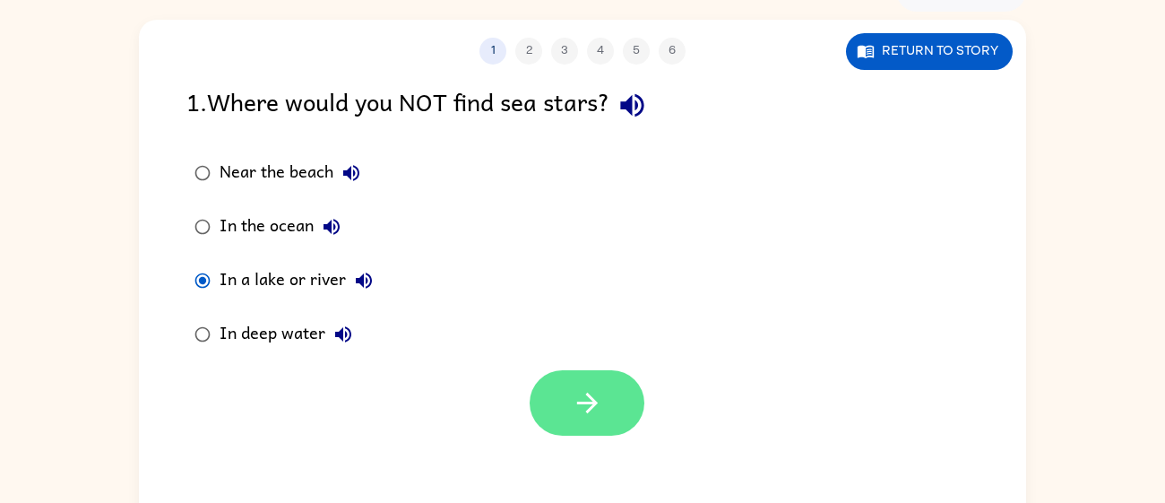
click at [584, 390] on icon "button" at bounding box center [587, 402] width 31 height 31
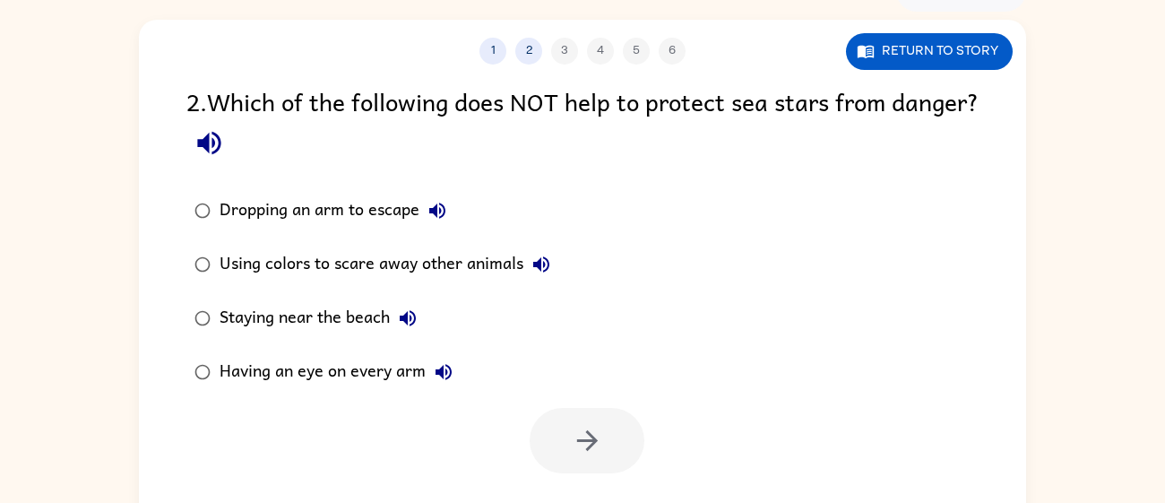
click at [359, 225] on div "Dropping an arm to escape" at bounding box center [338, 211] width 236 height 36
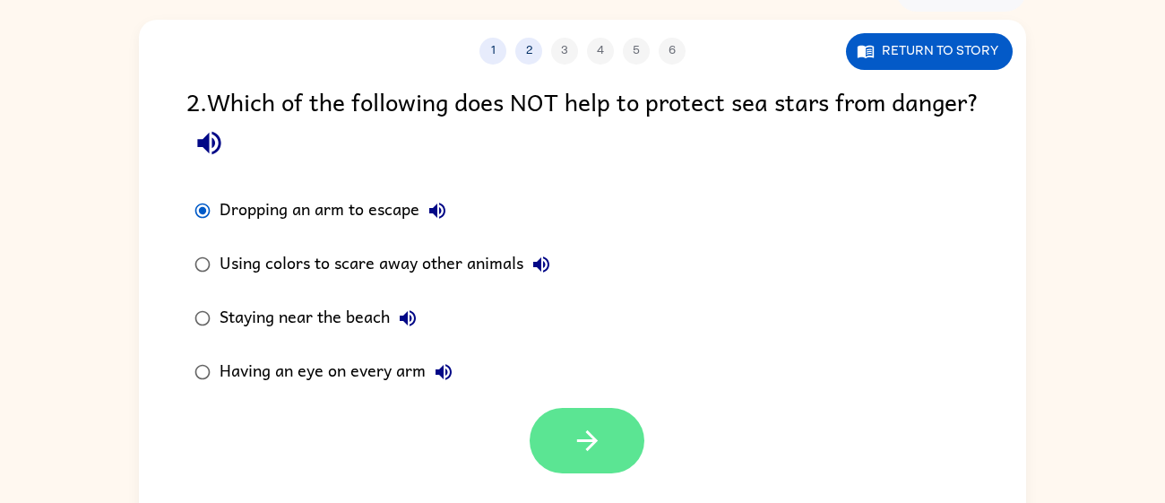
click at [572, 408] on button "button" at bounding box center [587, 440] width 115 height 65
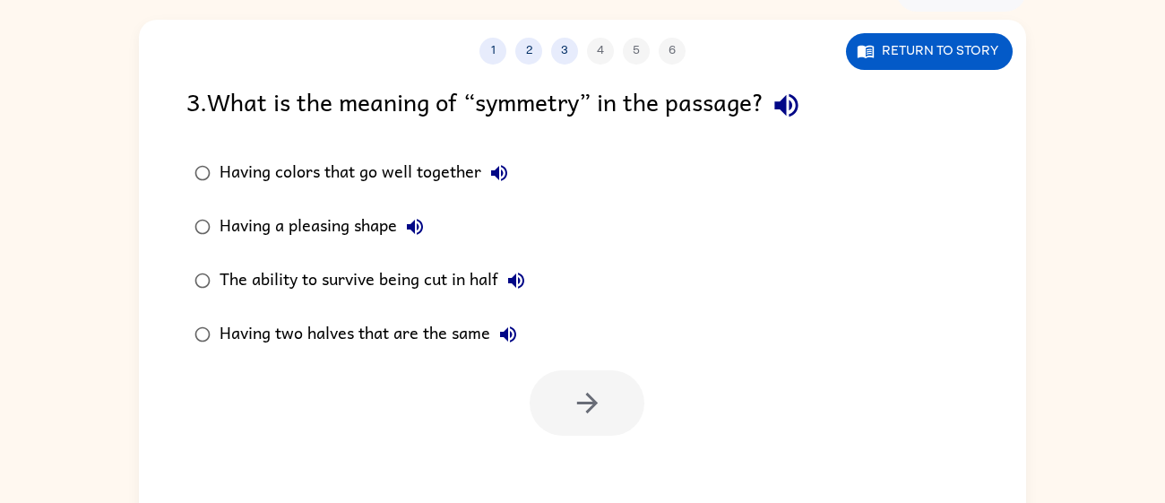
click at [426, 149] on label "Having colors that go well together" at bounding box center [360, 173] width 367 height 54
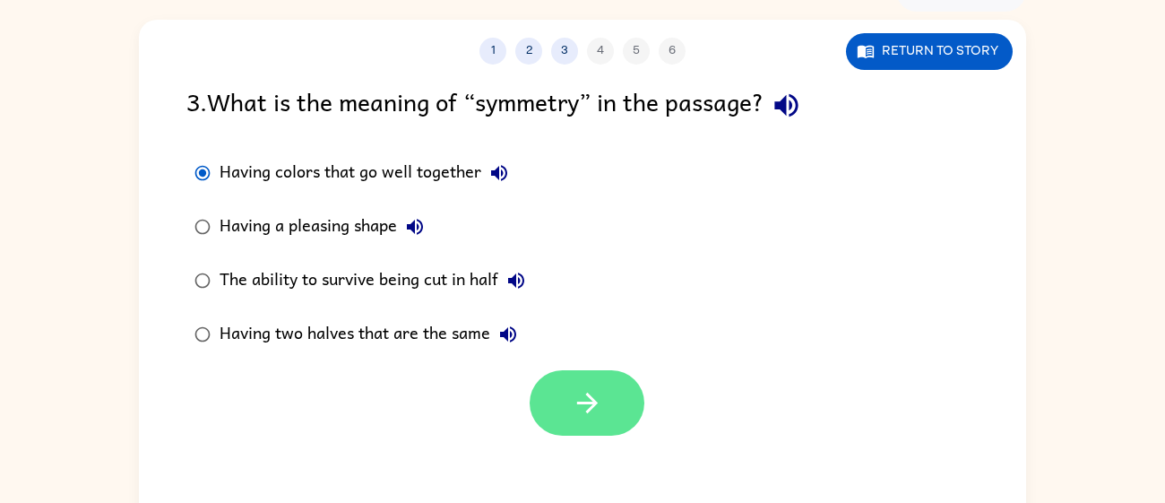
click at [626, 393] on button "button" at bounding box center [587, 402] width 115 height 65
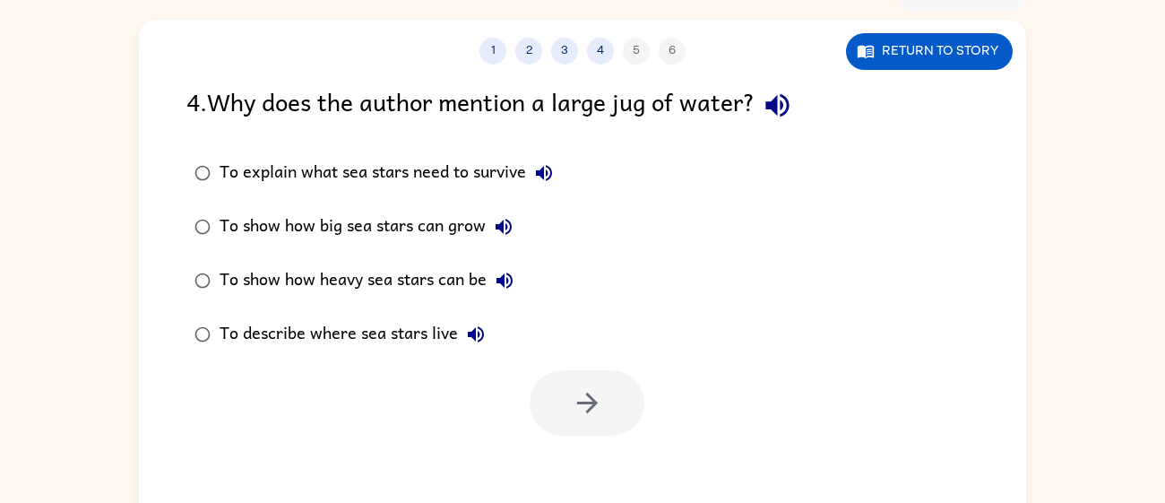
click at [481, 206] on label "To show how big sea stars can grow" at bounding box center [374, 227] width 394 height 54
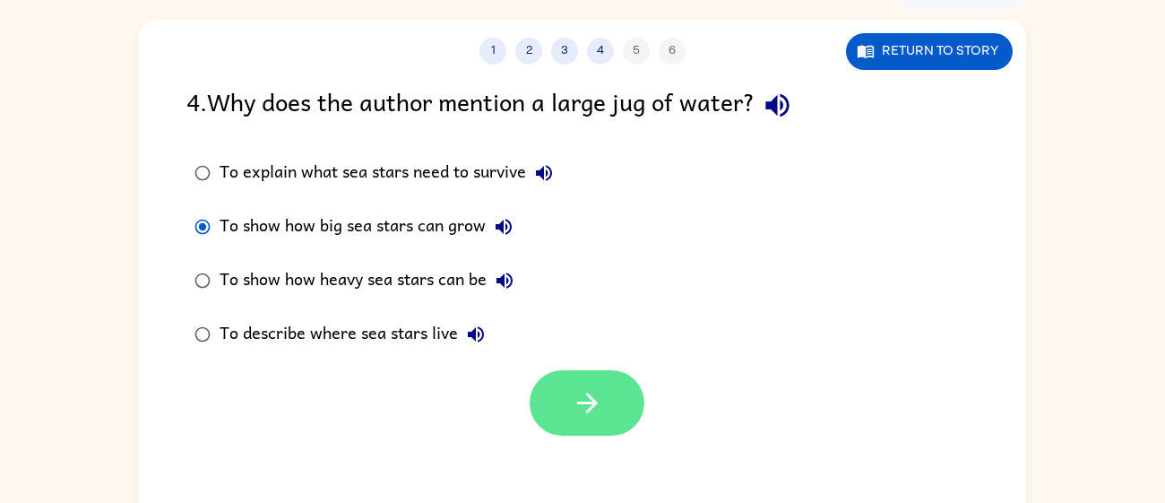
click at [586, 389] on icon "button" at bounding box center [587, 402] width 31 height 31
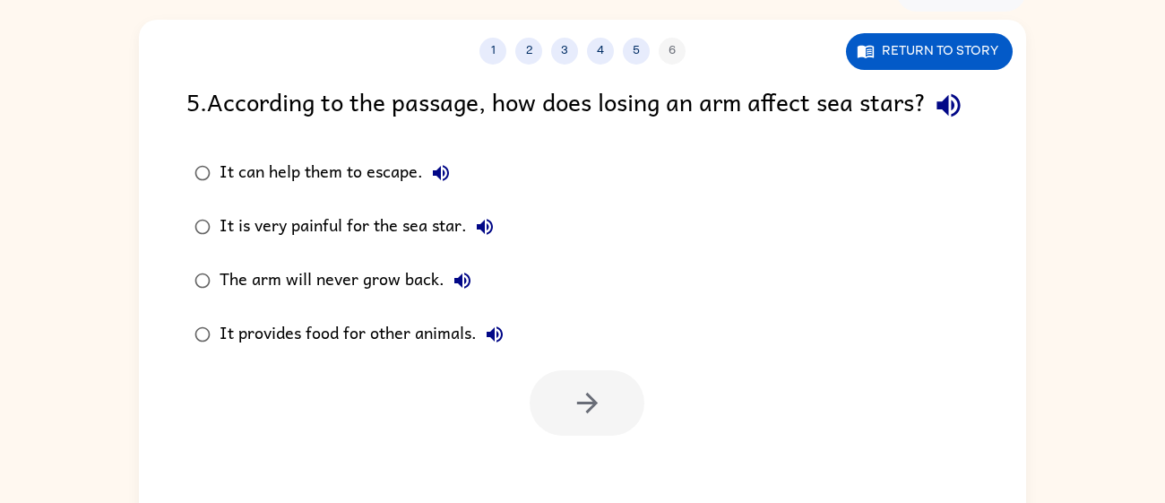
click at [337, 191] on div "It can help them to escape." at bounding box center [339, 173] width 239 height 36
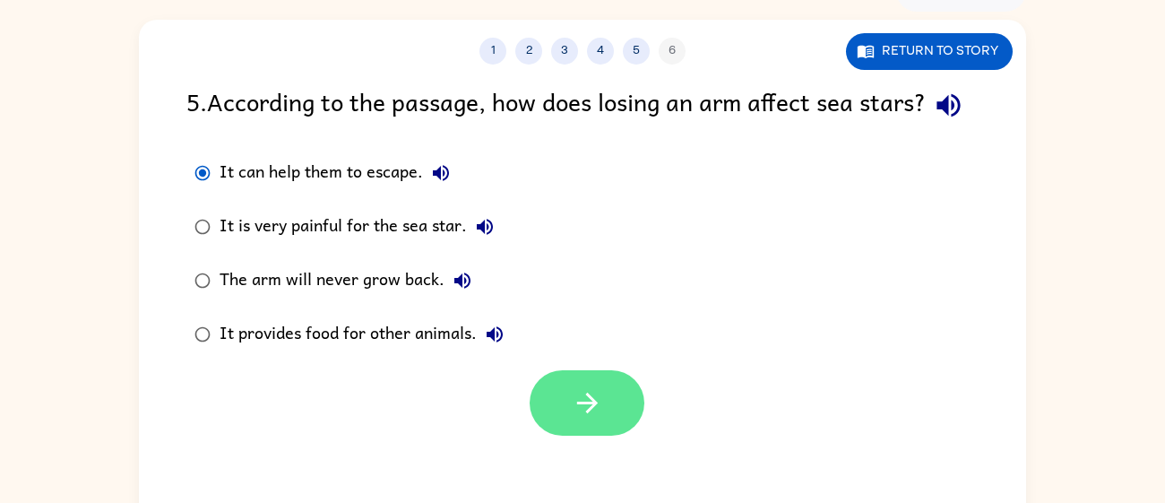
click at [606, 436] on button "button" at bounding box center [587, 402] width 115 height 65
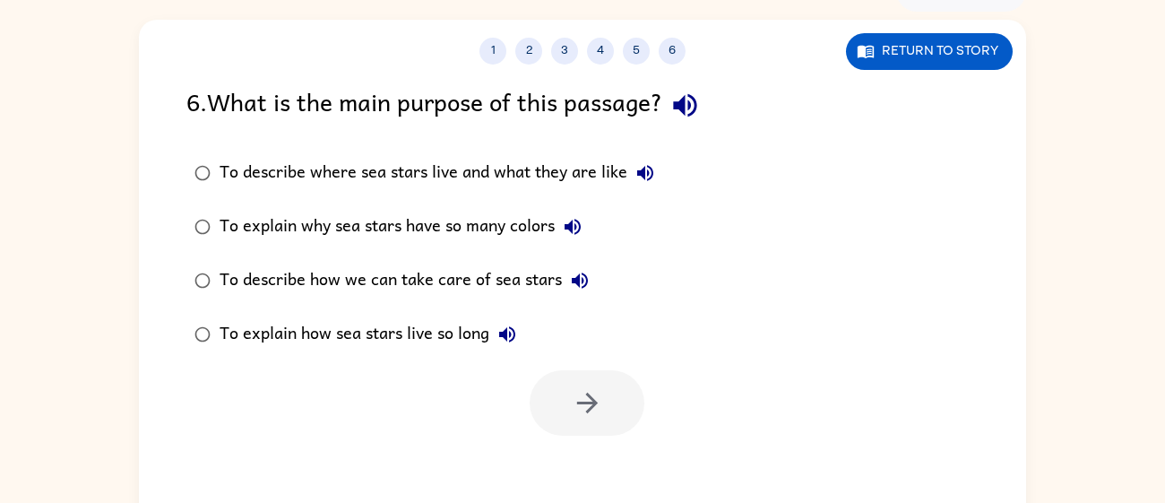
click at [623, 176] on div "To describe where sea stars live and what they are like" at bounding box center [442, 173] width 444 height 36
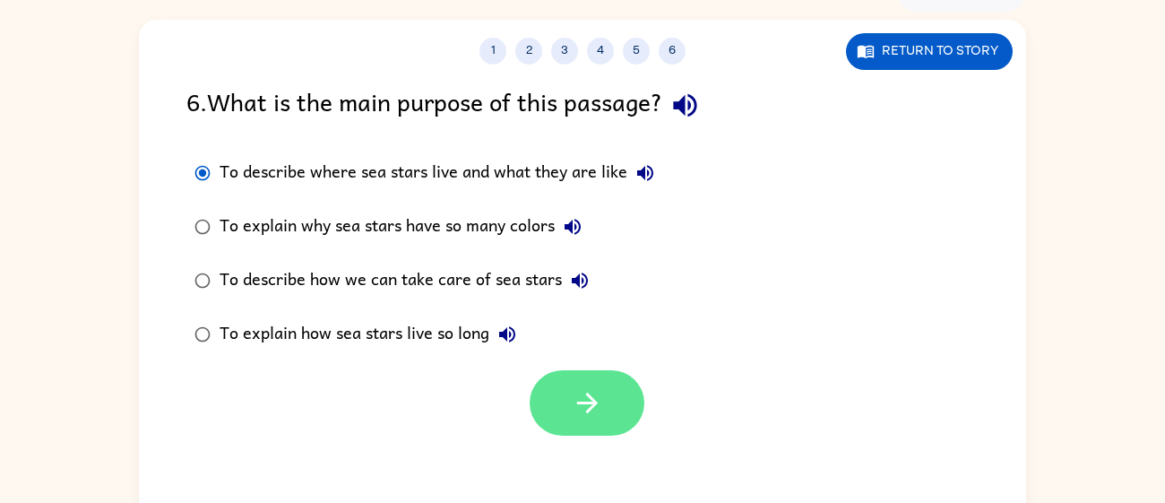
click at [584, 422] on button "button" at bounding box center [587, 402] width 115 height 65
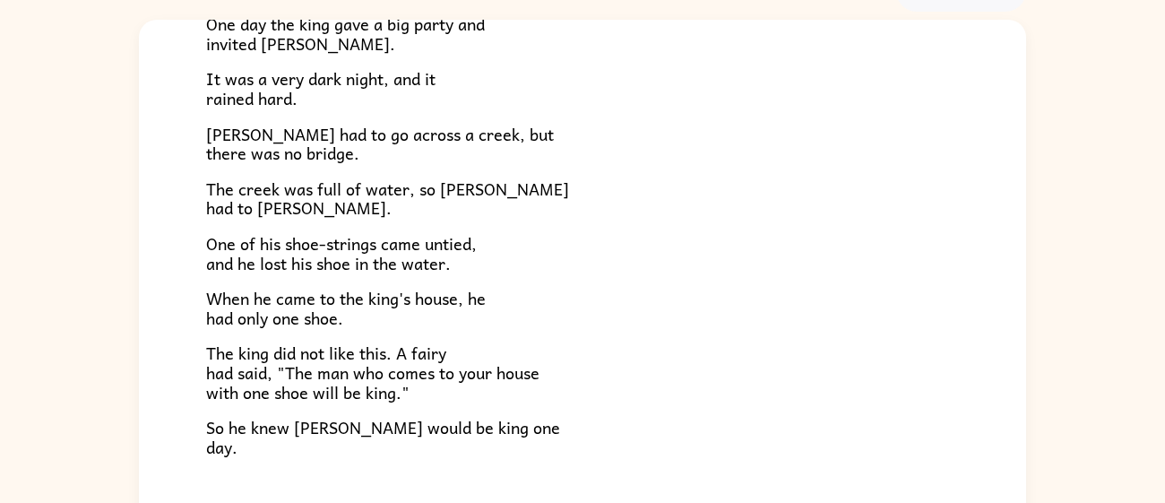
scroll to position [306, 0]
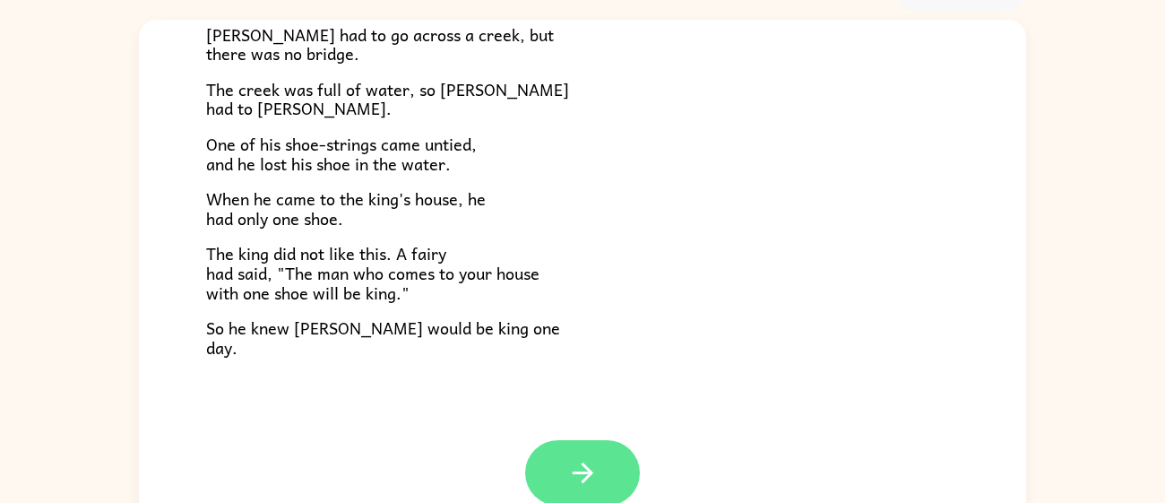
click at [590, 469] on icon "button" at bounding box center [582, 472] width 21 height 21
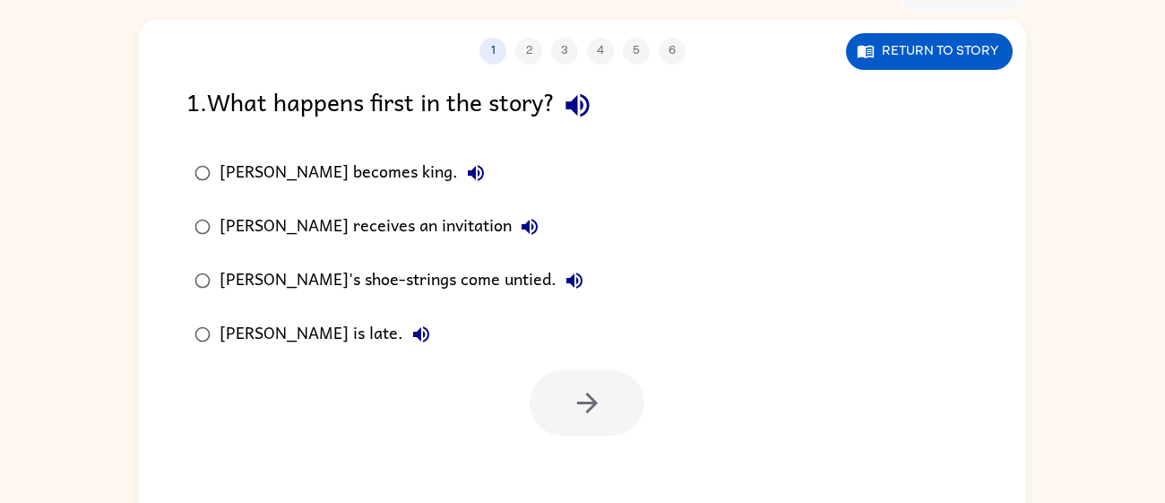
scroll to position [0, 0]
click at [336, 235] on div "[PERSON_NAME] receives an invitation" at bounding box center [384, 227] width 328 height 36
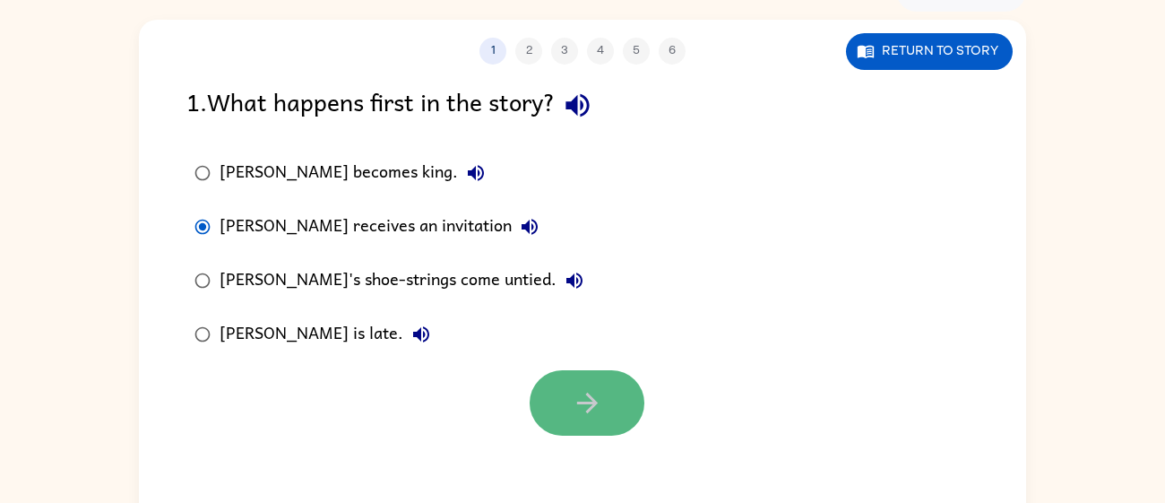
click at [623, 418] on button "button" at bounding box center [587, 402] width 115 height 65
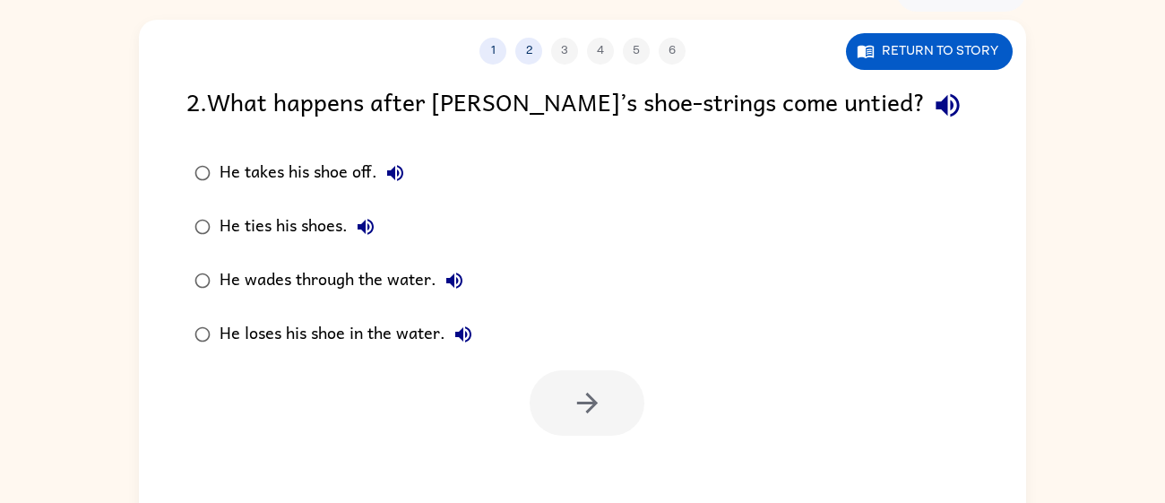
click at [258, 341] on div "He loses his shoe in the water." at bounding box center [351, 334] width 262 height 36
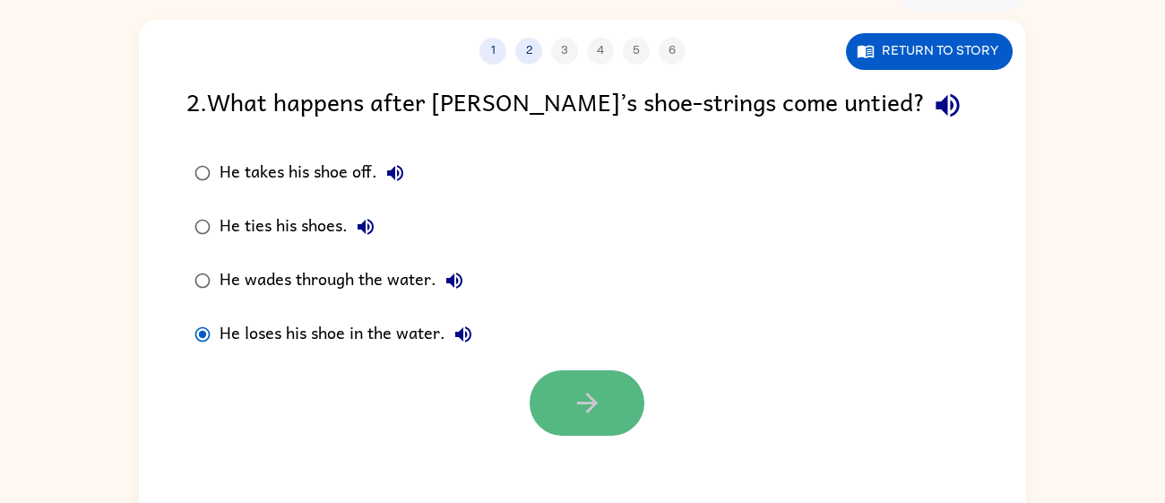
click at [587, 397] on icon "button" at bounding box center [587, 402] width 31 height 31
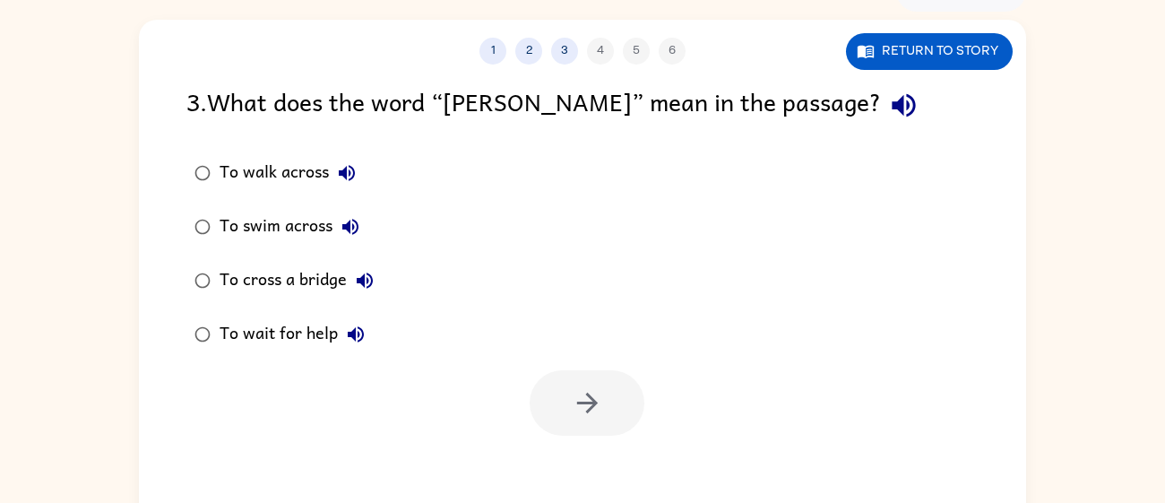
click at [262, 339] on div "To wait for help" at bounding box center [297, 334] width 154 height 36
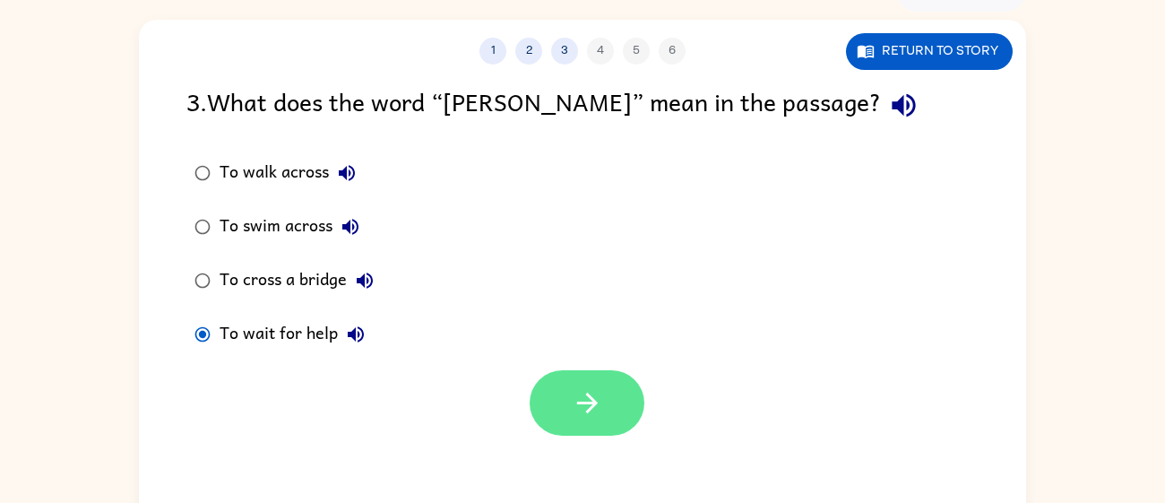
click at [596, 427] on button "button" at bounding box center [587, 402] width 115 height 65
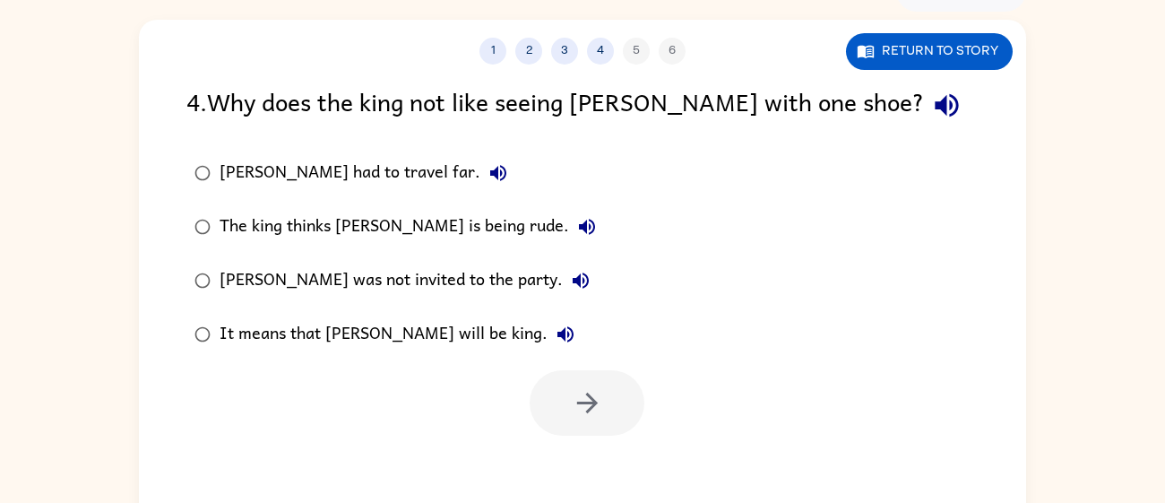
click at [394, 324] on div "It means that [PERSON_NAME] will be king." at bounding box center [402, 334] width 364 height 36
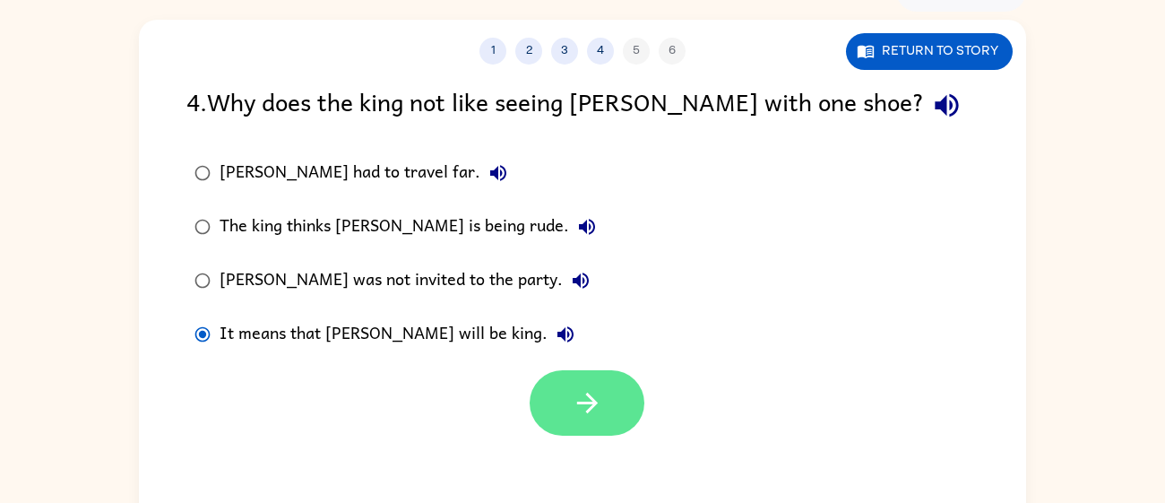
click at [593, 408] on icon "button" at bounding box center [587, 402] width 31 height 31
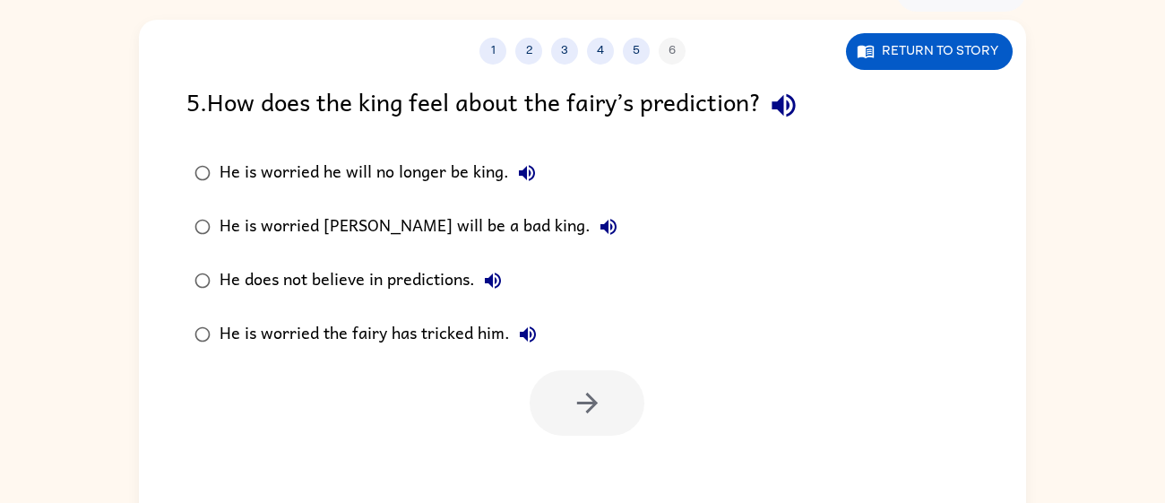
click at [435, 160] on div "He is worried he will no longer be king." at bounding box center [382, 173] width 325 height 36
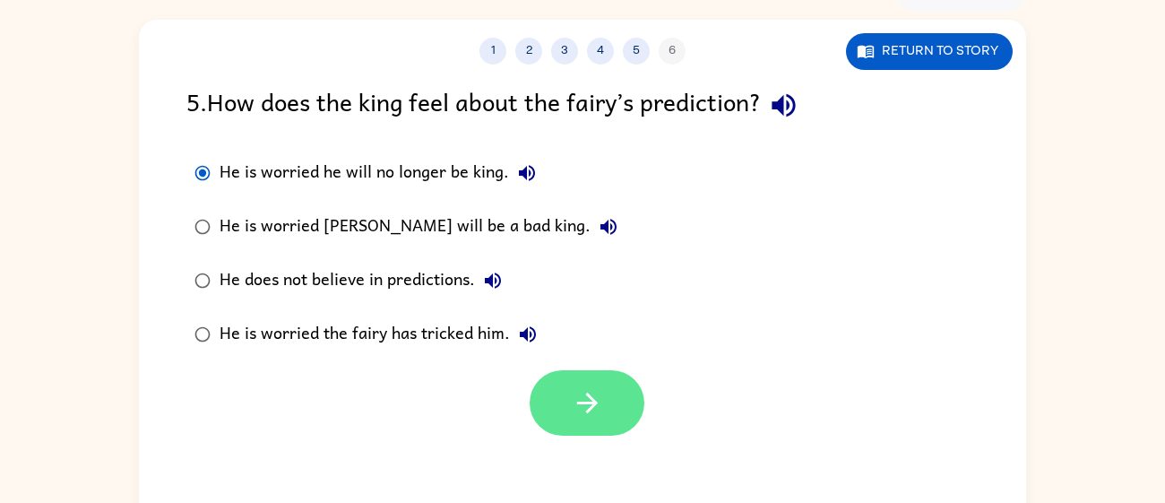
click at [616, 407] on button "button" at bounding box center [587, 402] width 115 height 65
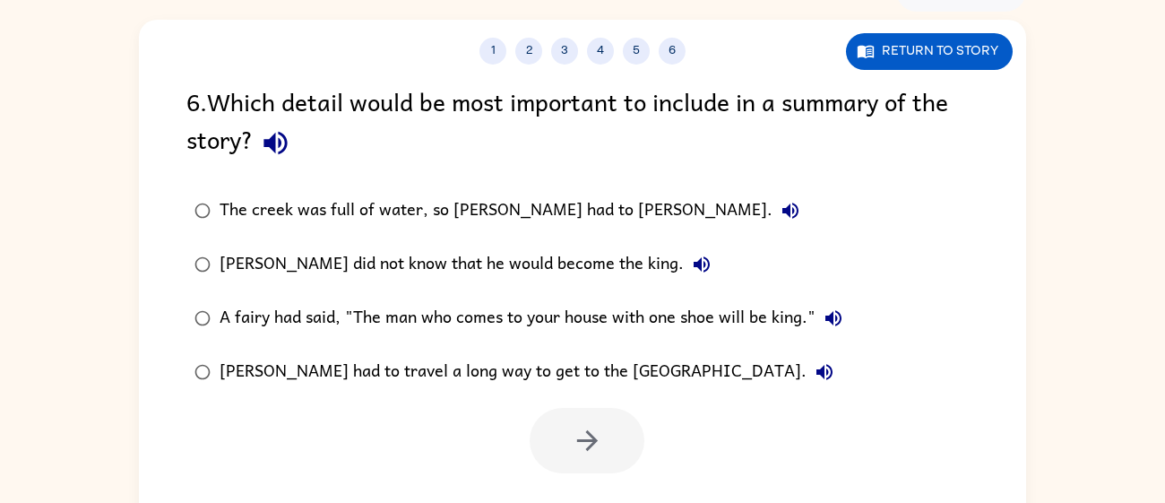
click at [492, 230] on label "The creek was full of water, so [PERSON_NAME] had to [PERSON_NAME]." at bounding box center [519, 211] width 684 height 54
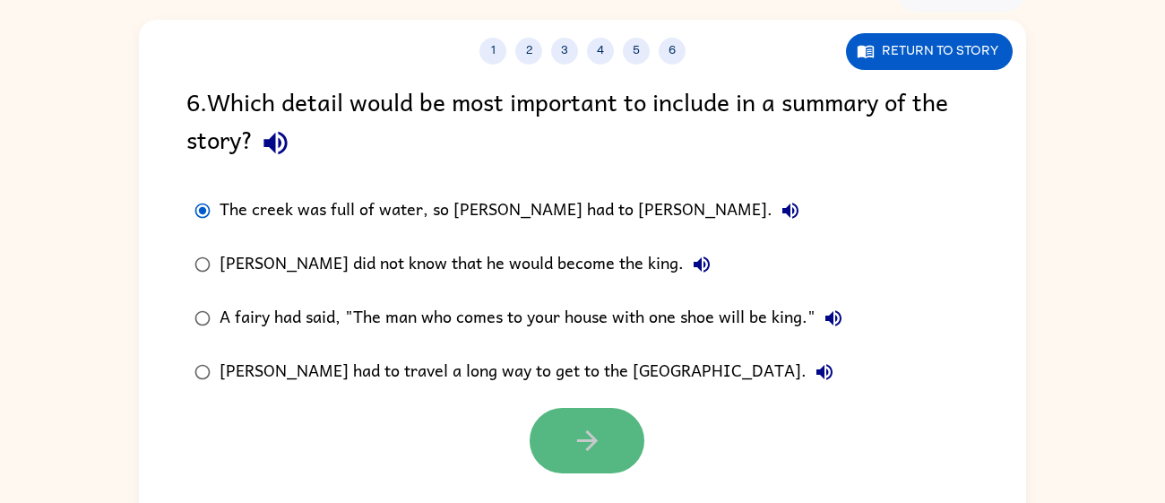
click at [598, 452] on icon "button" at bounding box center [587, 440] width 31 height 31
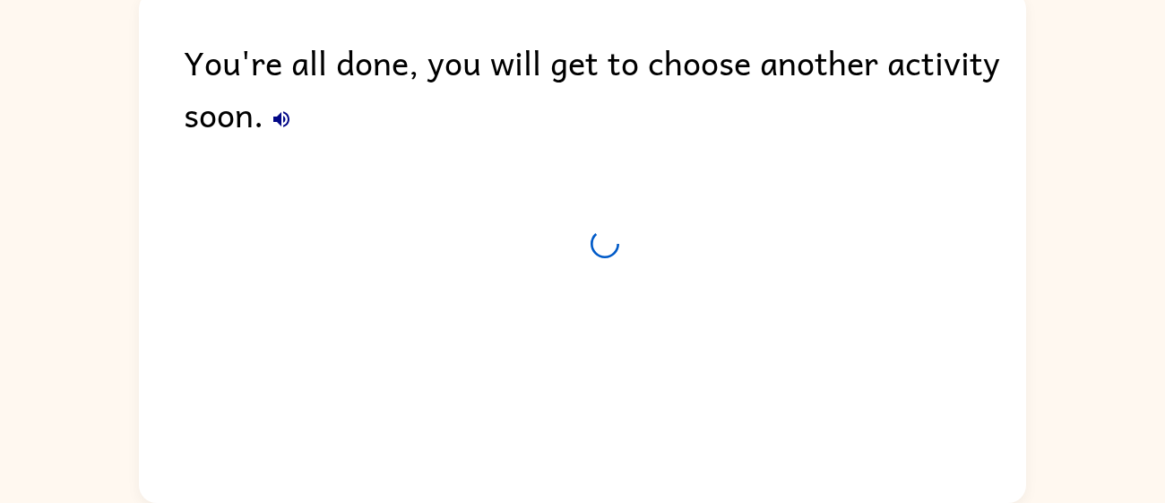
scroll to position [95, 0]
